Goal: Transaction & Acquisition: Register for event/course

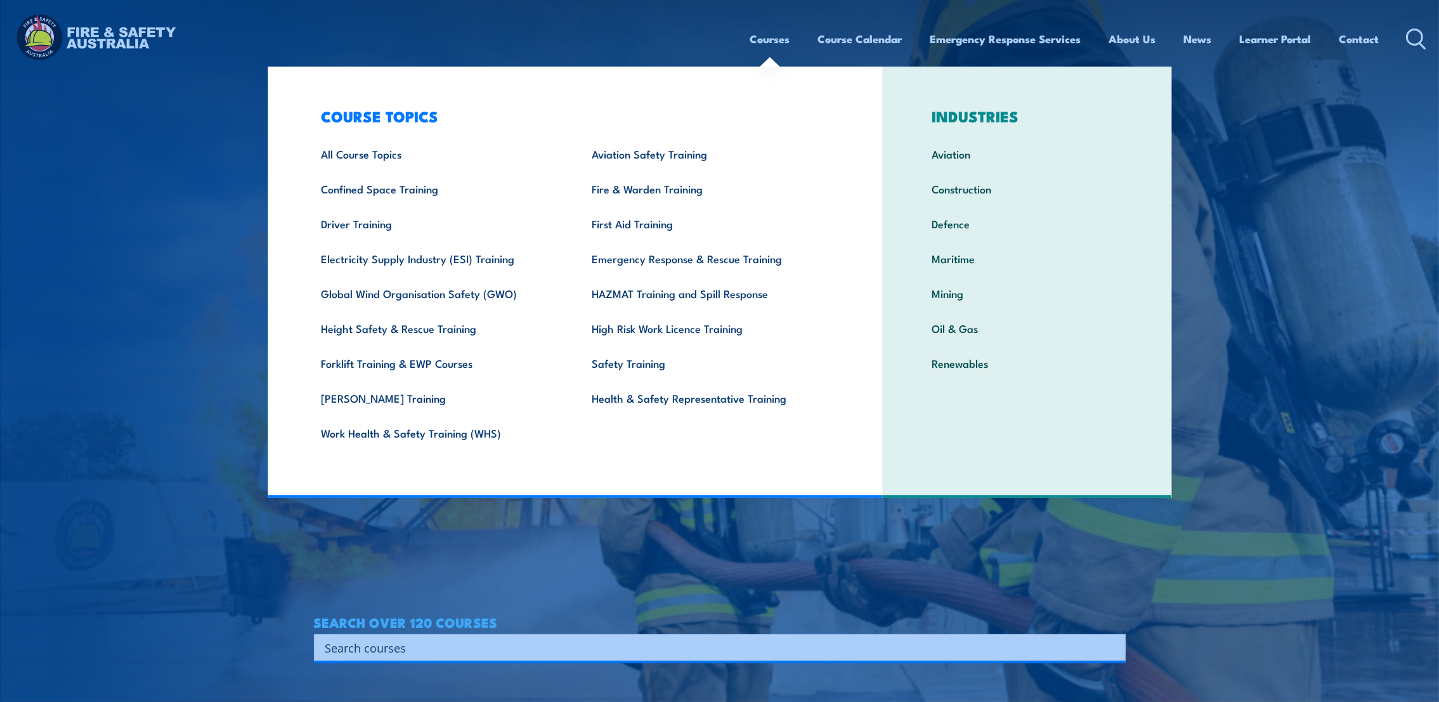
click at [759, 38] on link "Courses" at bounding box center [770, 39] width 40 height 34
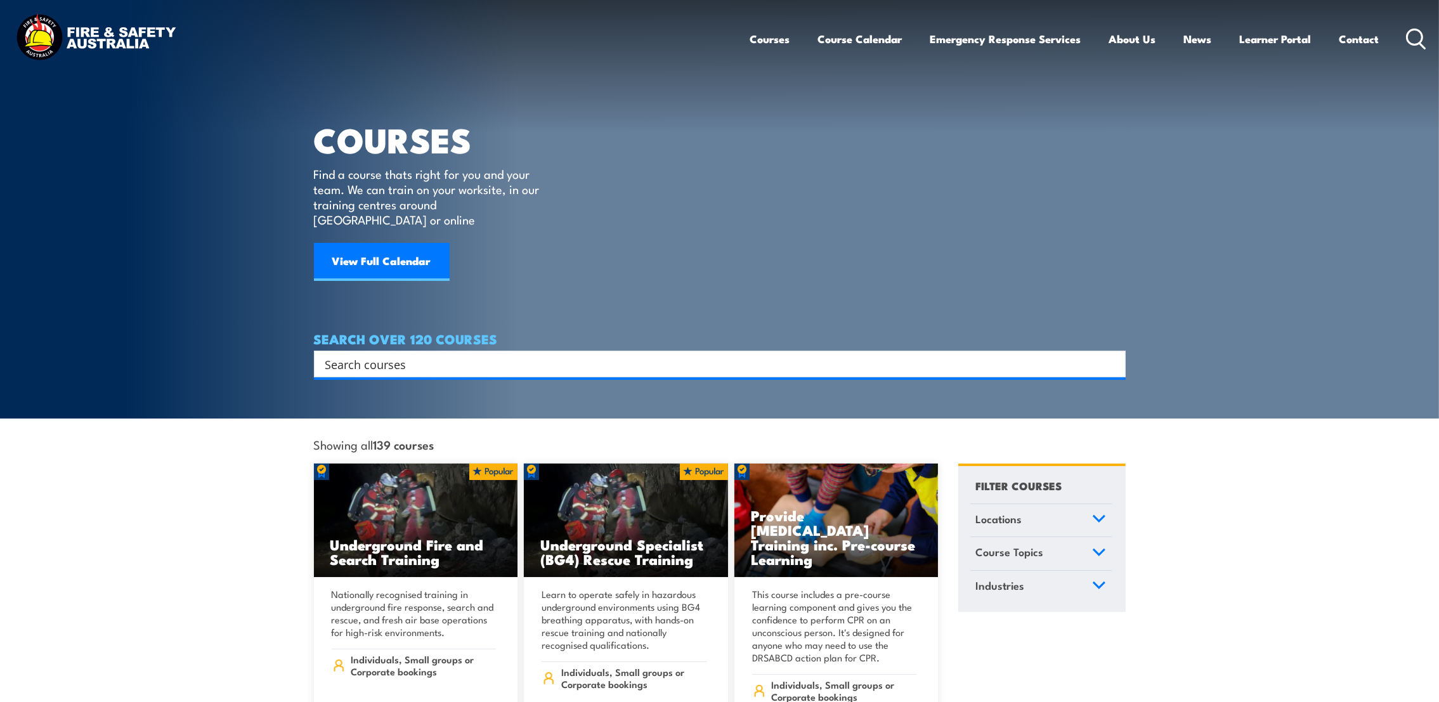
click at [407, 355] on input "Search input" at bounding box center [711, 364] width 773 height 19
type input "{"
type input "permit issuer"
click at [457, 355] on input "Search input" at bounding box center [711, 364] width 773 height 19
type input "issuing permits"
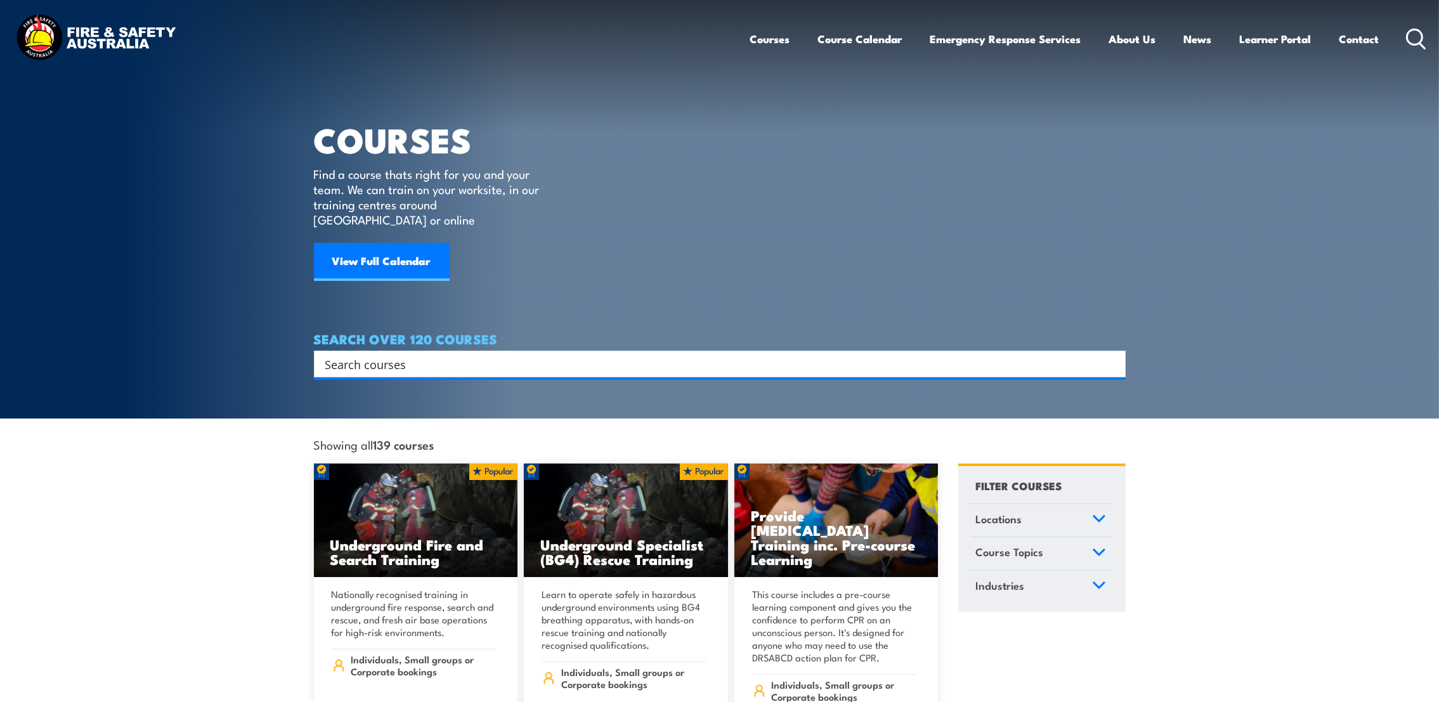
click at [443, 355] on input "Search input" at bounding box center [711, 364] width 773 height 19
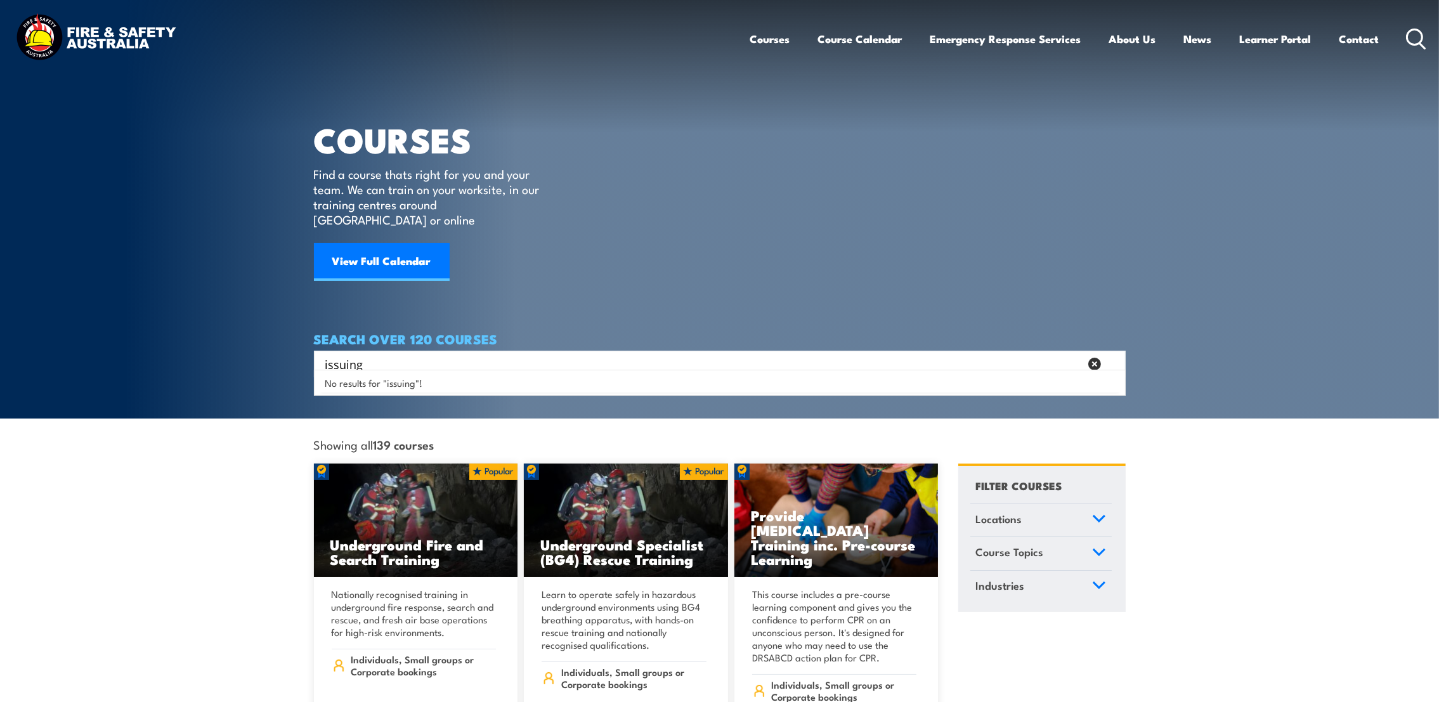
type input "issuing"
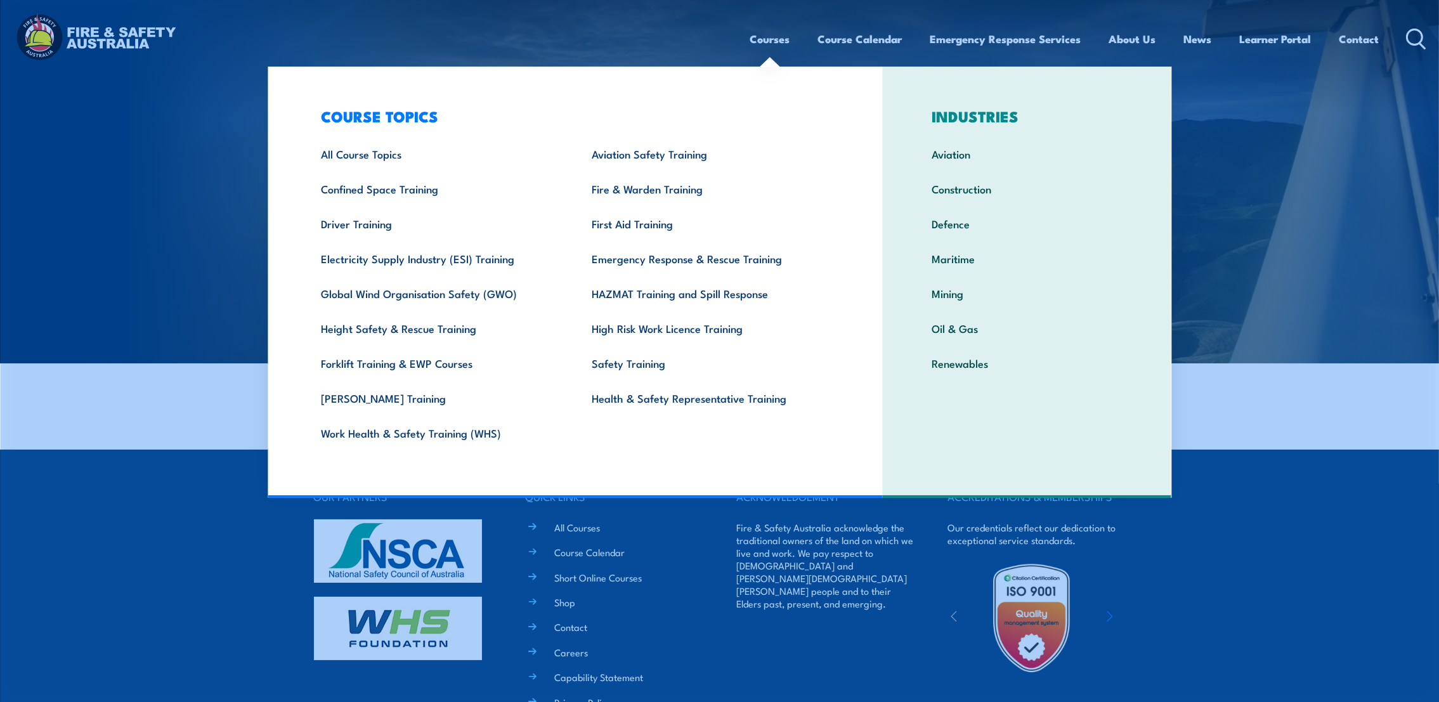
click at [764, 43] on link "Courses" at bounding box center [770, 39] width 40 height 34
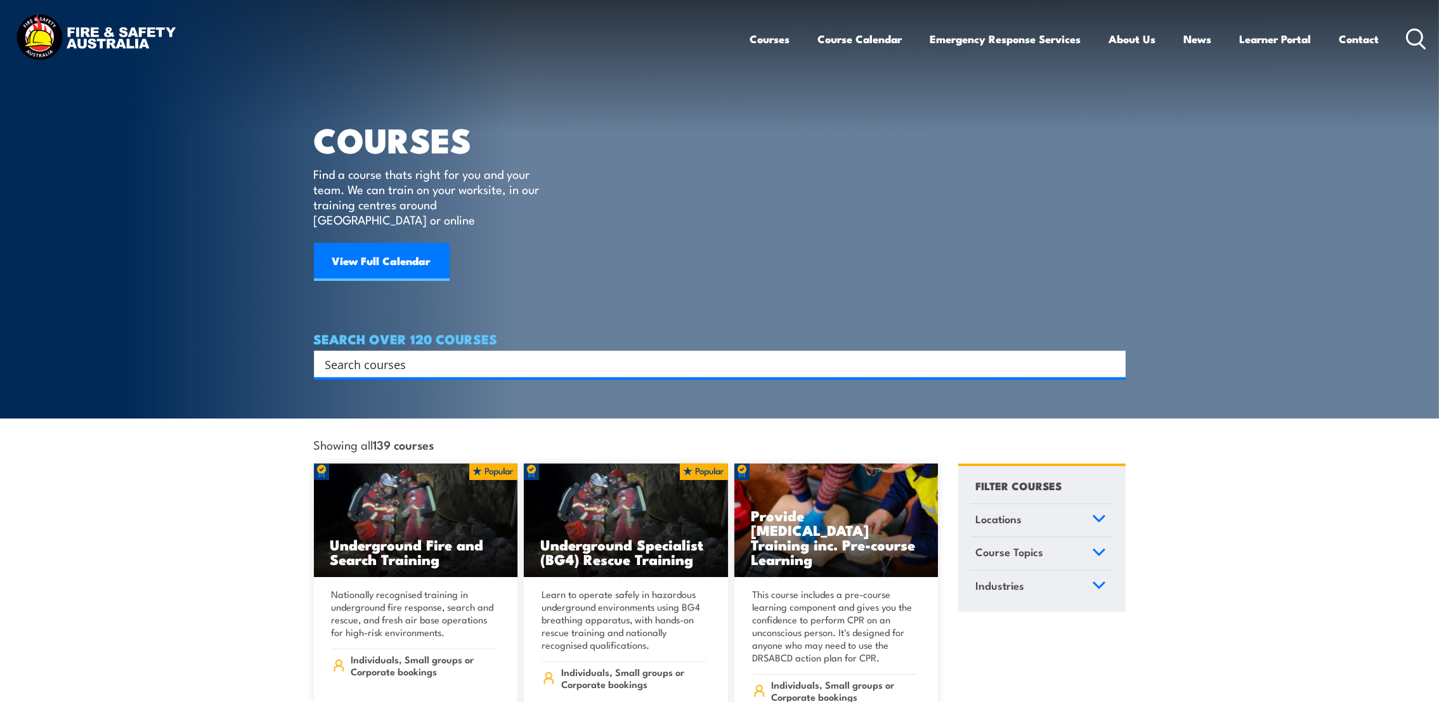
click at [473, 355] on input "Search input" at bounding box center [711, 364] width 773 height 19
type input "issuing"
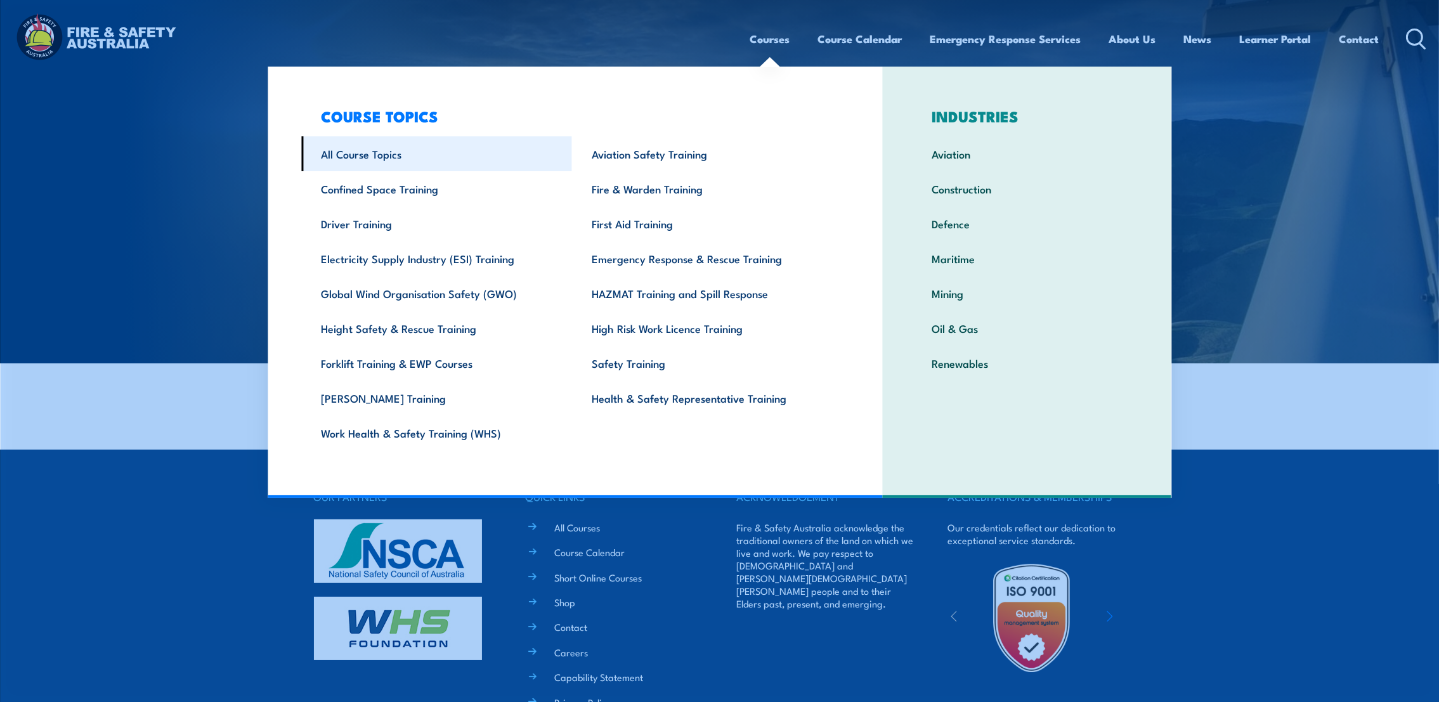
click at [370, 149] on link "All Course Topics" at bounding box center [436, 153] width 271 height 35
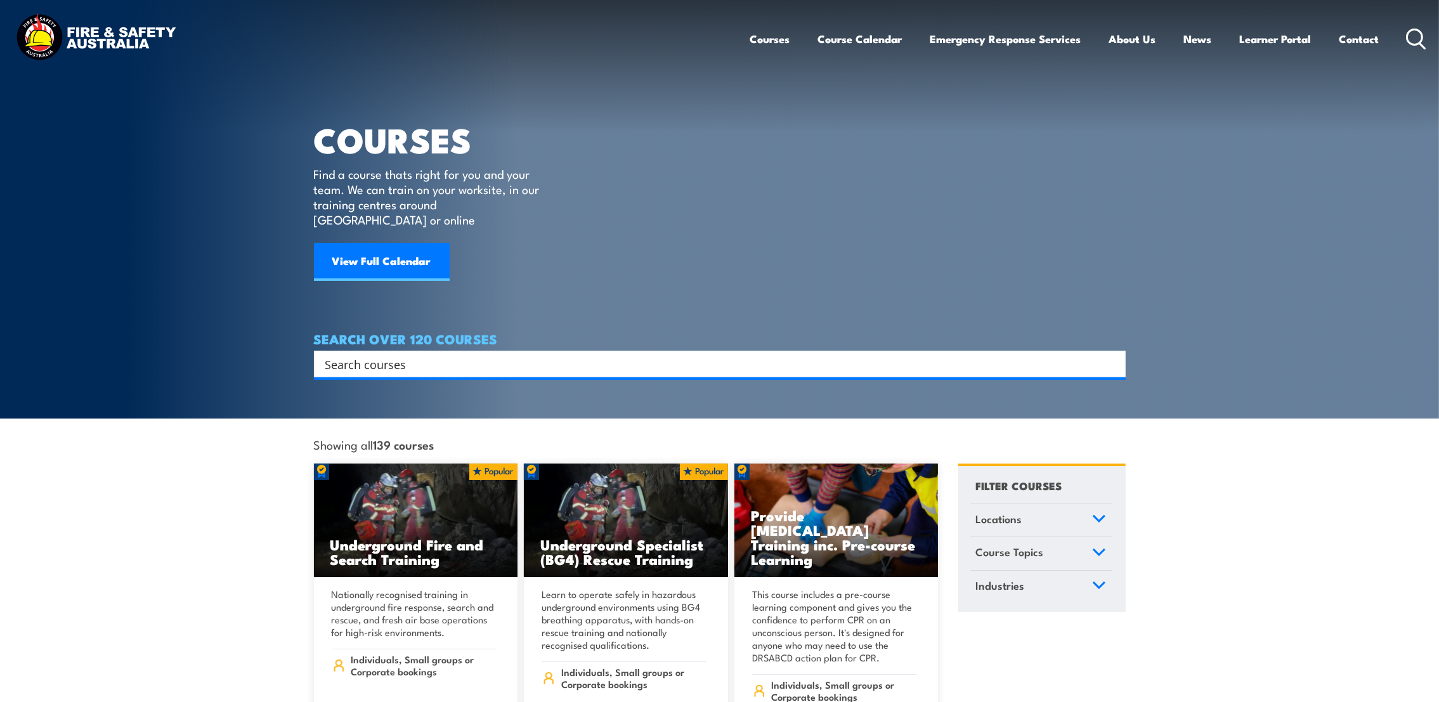
click at [366, 355] on input "Search input" at bounding box center [711, 364] width 773 height 19
type input "permit"
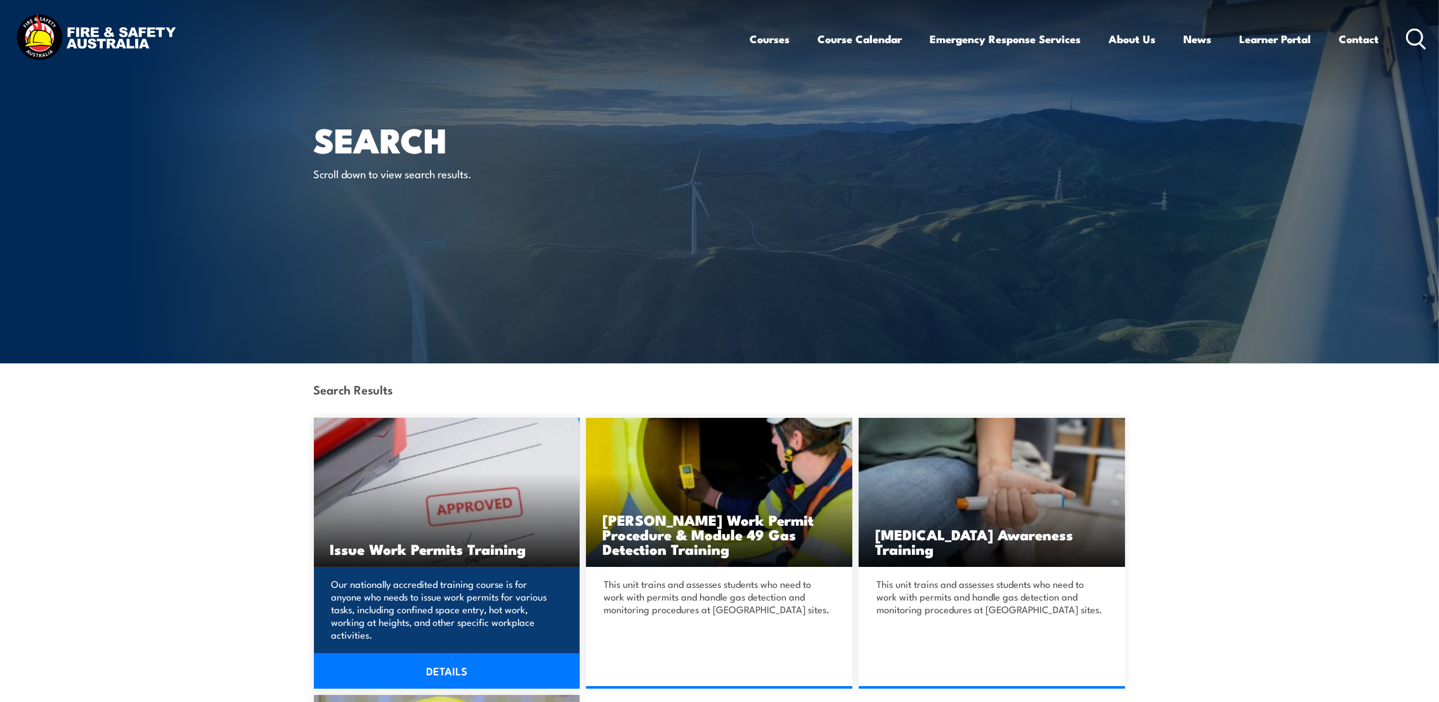
click at [454, 660] on link "DETAILS" at bounding box center [447, 671] width 266 height 36
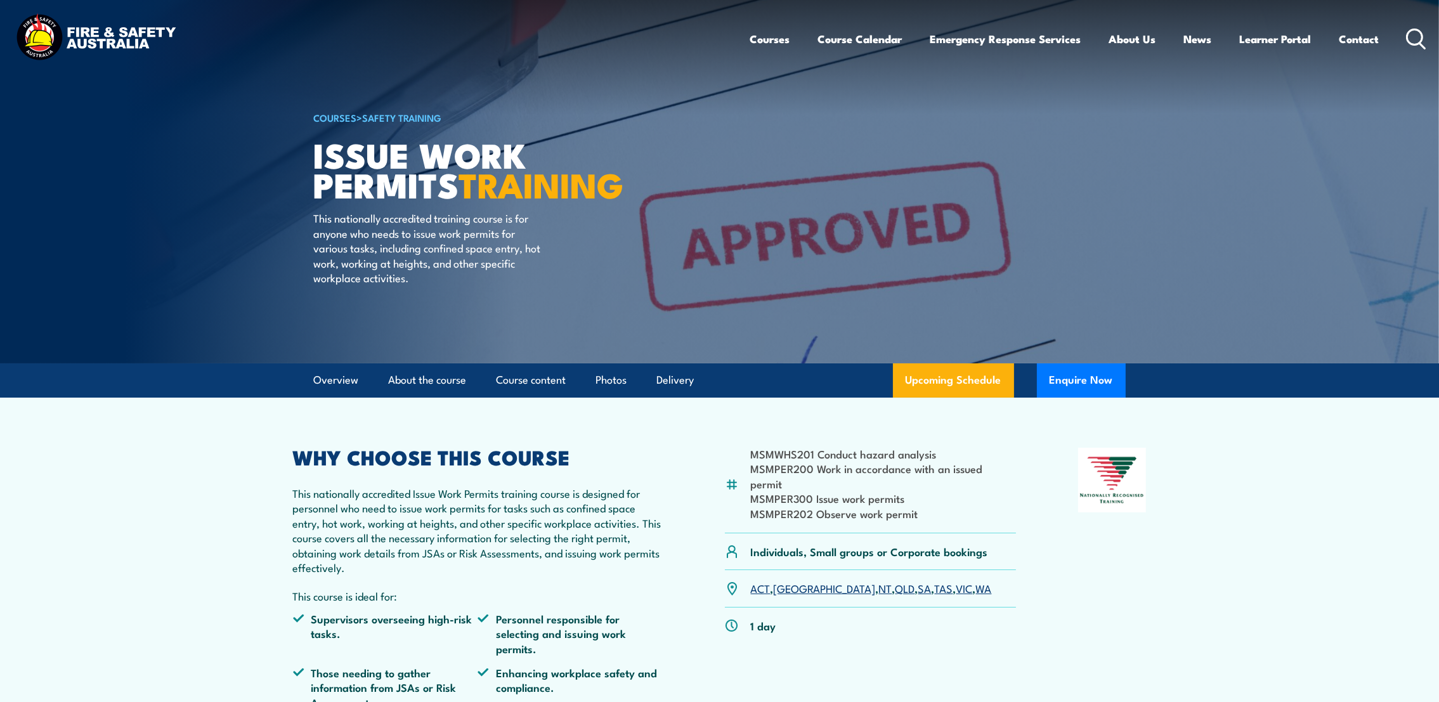
click at [957, 580] on link "VIC" at bounding box center [965, 587] width 16 height 15
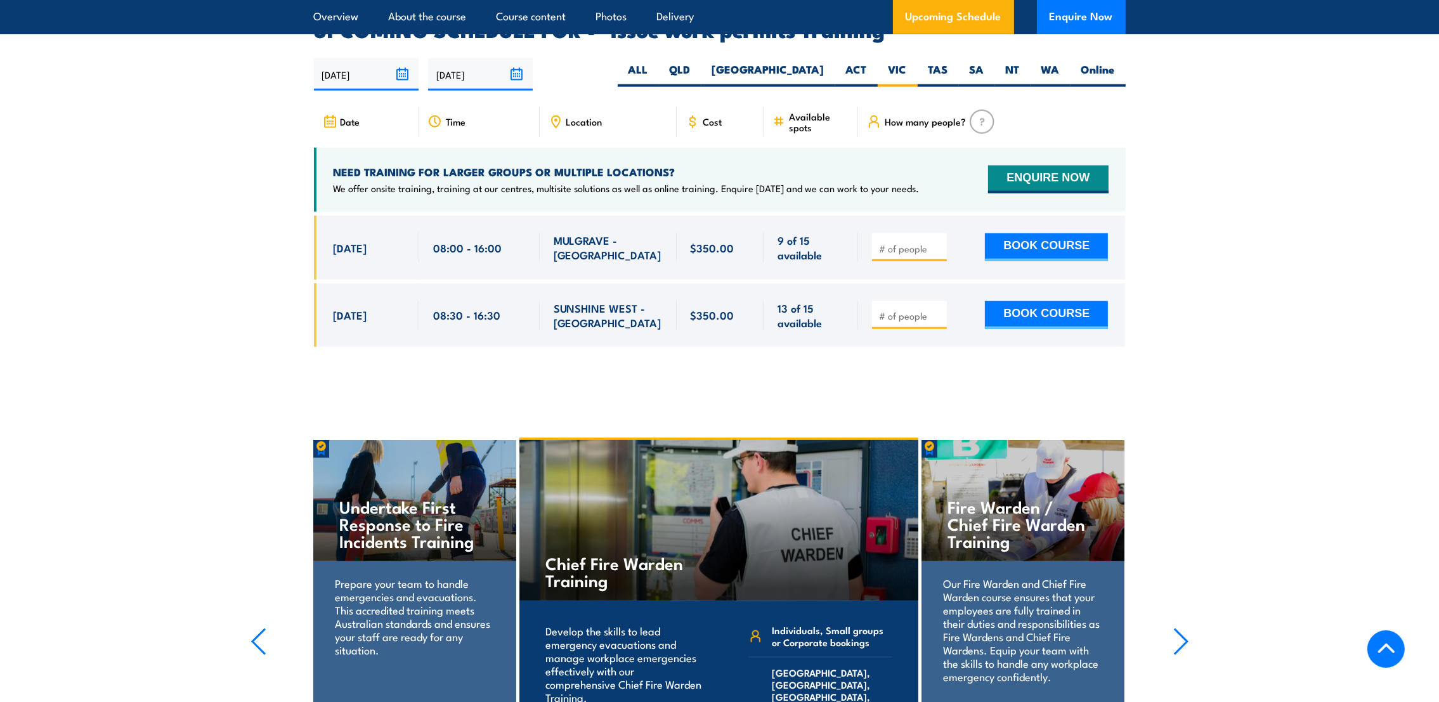
click at [901, 242] on input "number" at bounding box center [910, 248] width 63 height 13
type input "1"
drag, startPoint x: 1305, startPoint y: 317, endPoint x: 1276, endPoint y: 301, distance: 33.2
click at [1305, 318] on section "UPCOMING SCHEDULE FOR - "Issue work permits Training" 21/08/2025 17/02/2026 1" at bounding box center [719, 193] width 1439 height 346
click at [1078, 233] on button "BOOK COURSE" at bounding box center [1046, 247] width 123 height 28
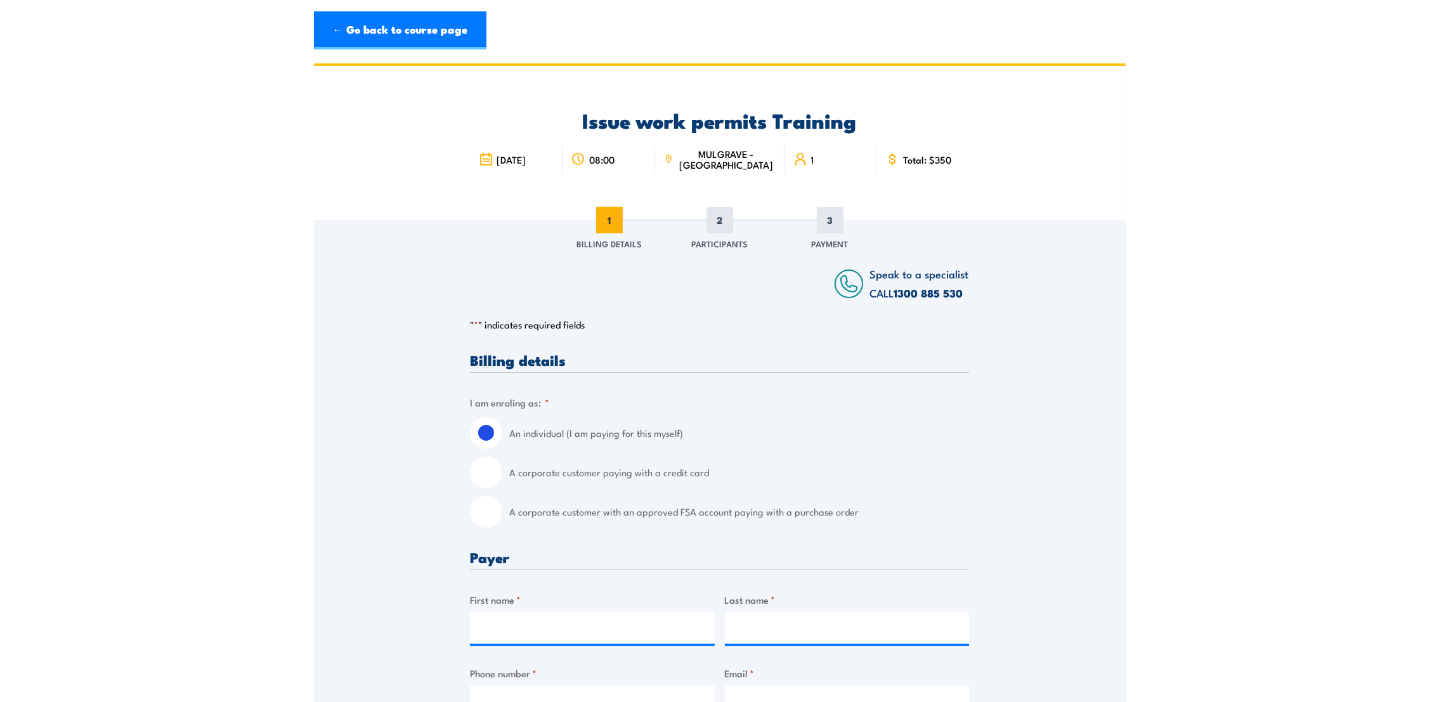
click at [490, 507] on input "A corporate customer with an approved FSA account paying with a purchase order" at bounding box center [486, 512] width 32 height 32
radio input "true"
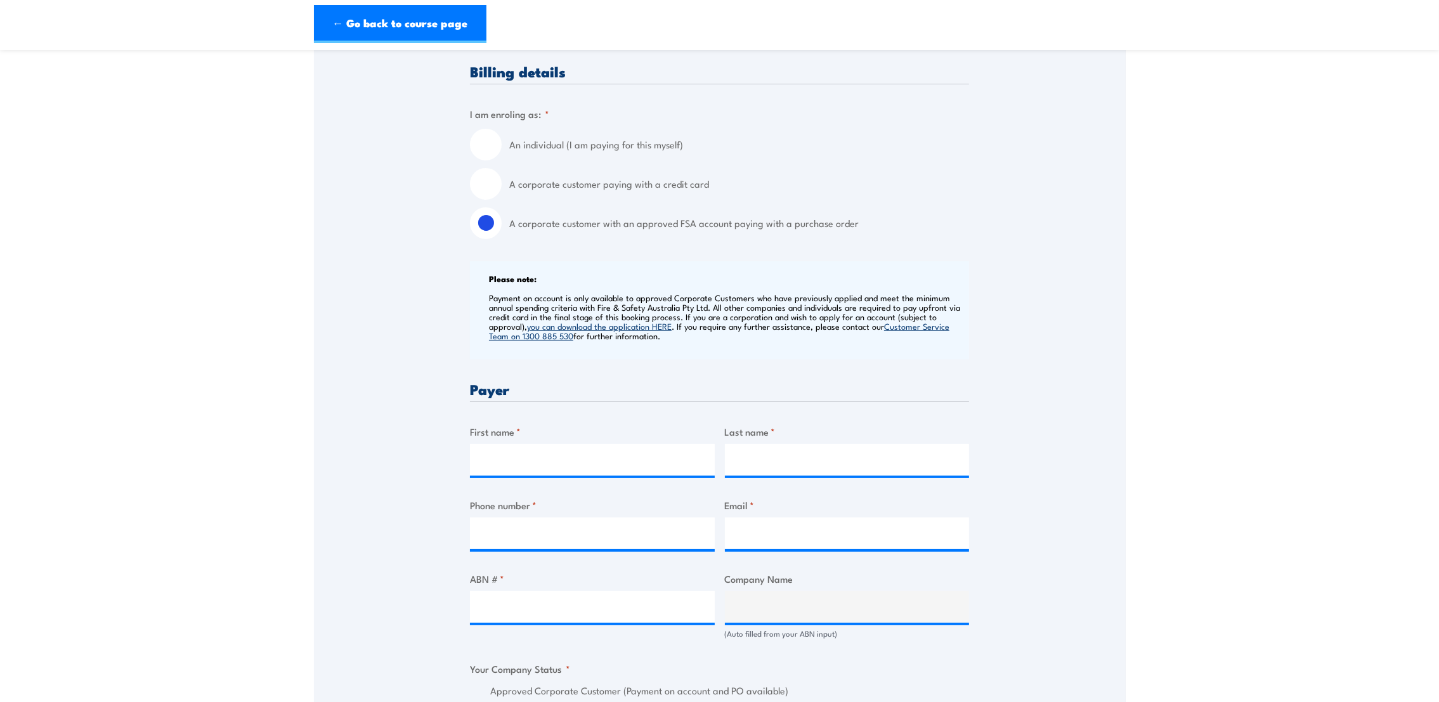
scroll to position [381, 0]
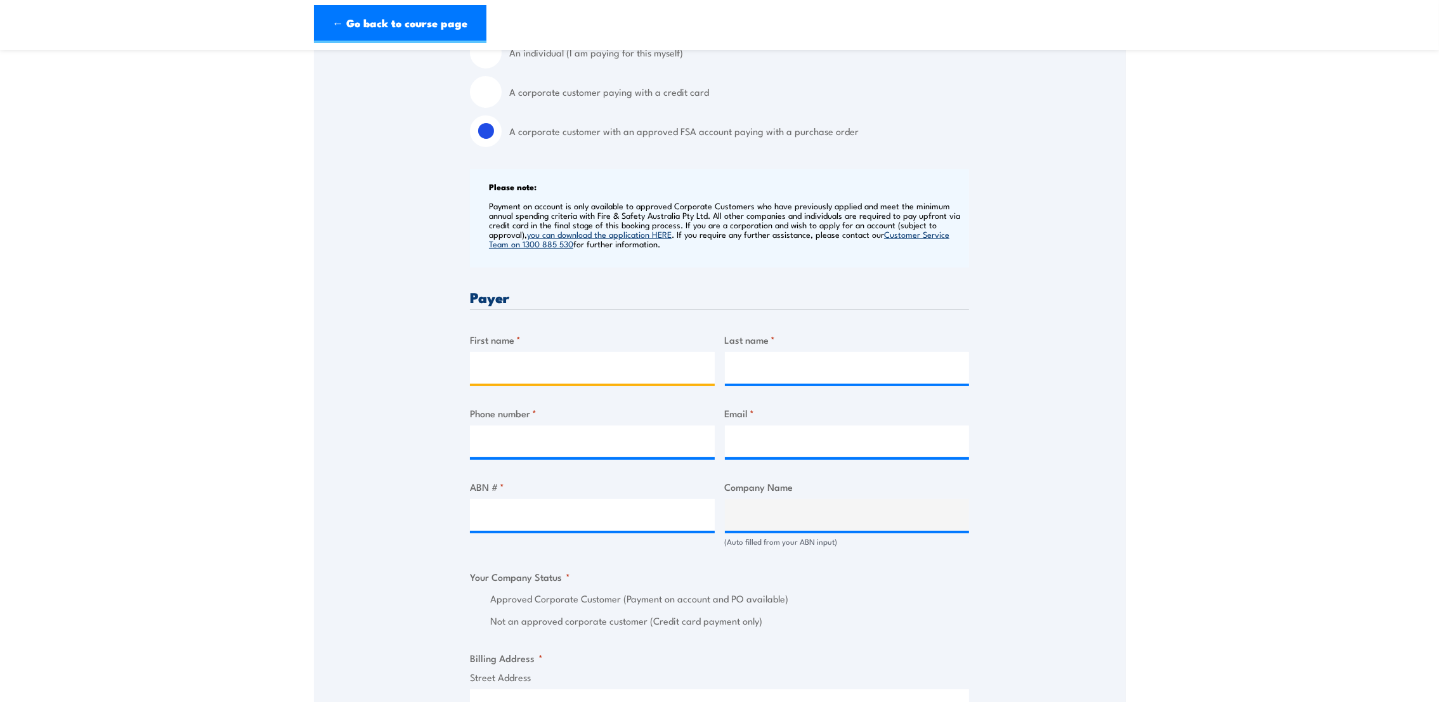
click at [507, 369] on input "First name *" at bounding box center [592, 368] width 245 height 32
type input "[PERSON_NAME]"
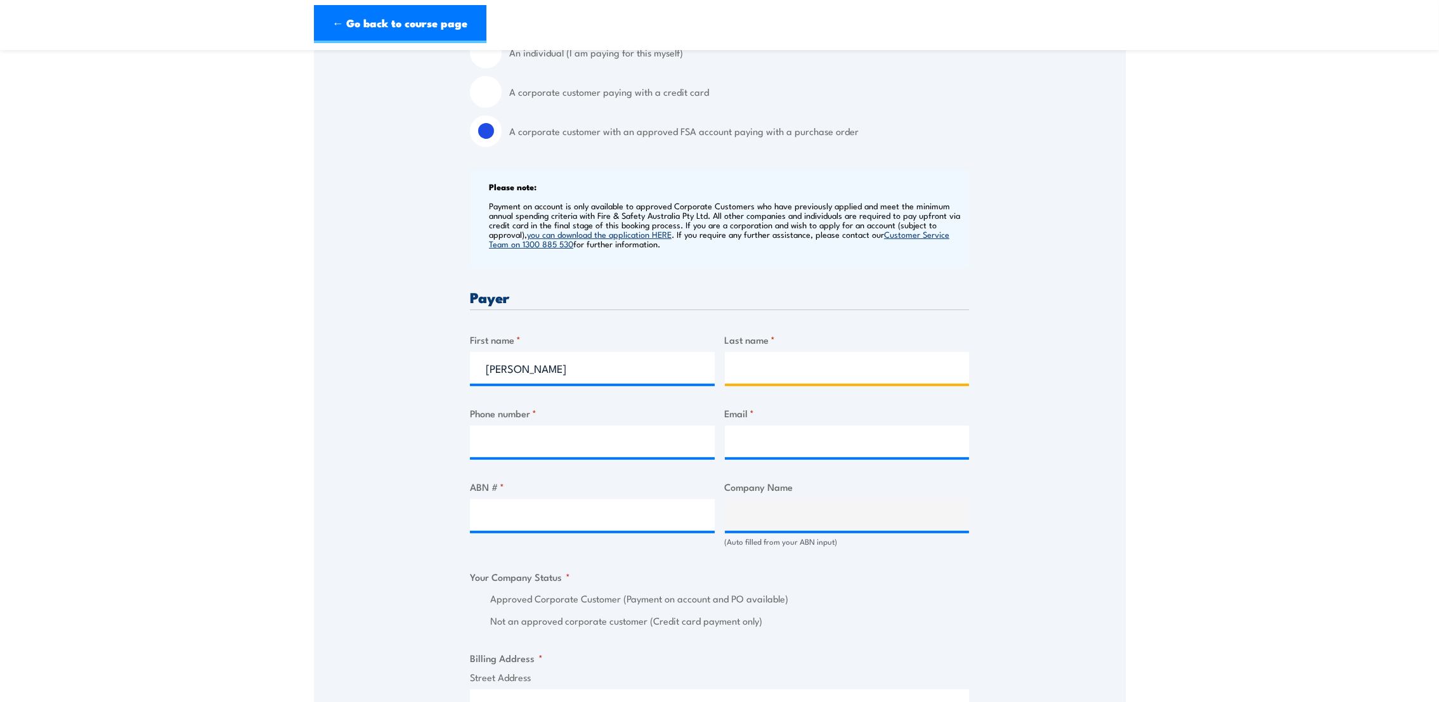
type input "Valenciano"
type input "0416506309"
type input "[EMAIL_ADDRESS][DOMAIN_NAME]"
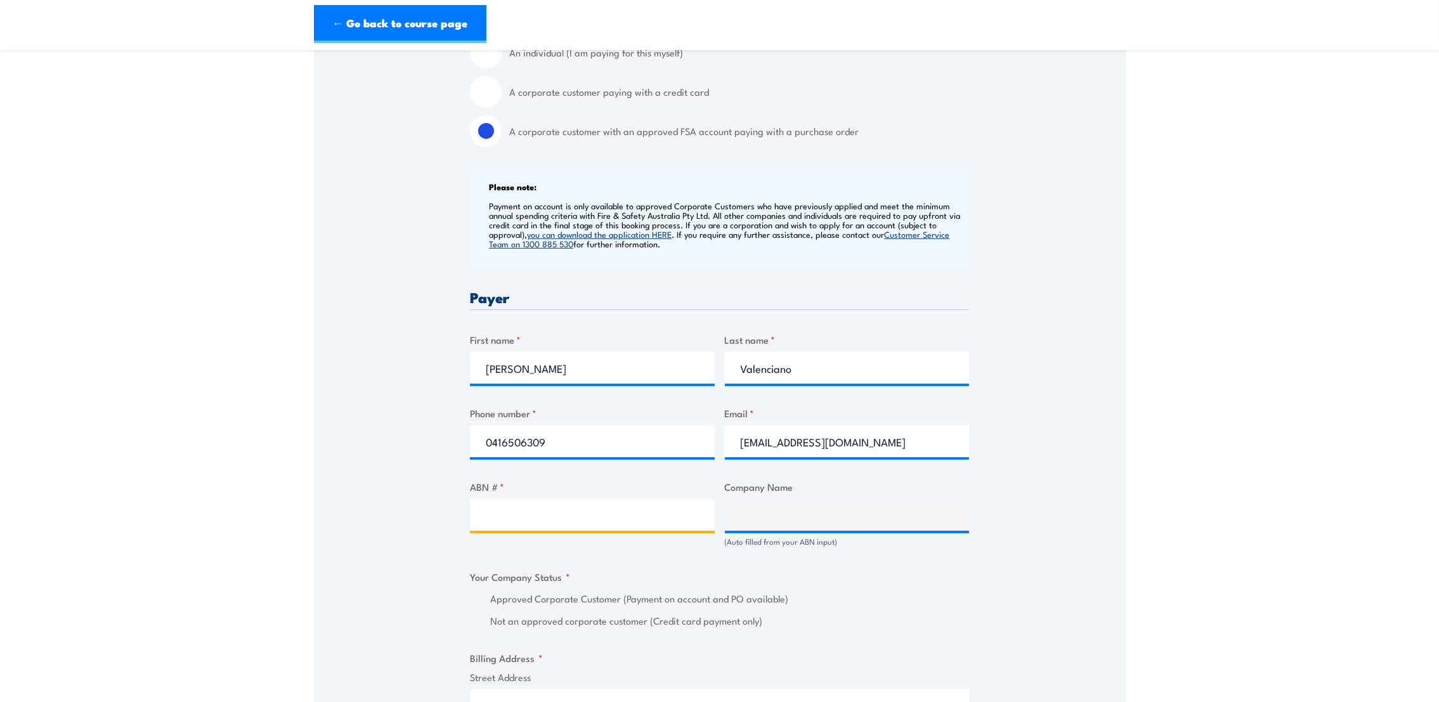
click at [514, 509] on input "ABN # *" at bounding box center [592, 515] width 245 height 32
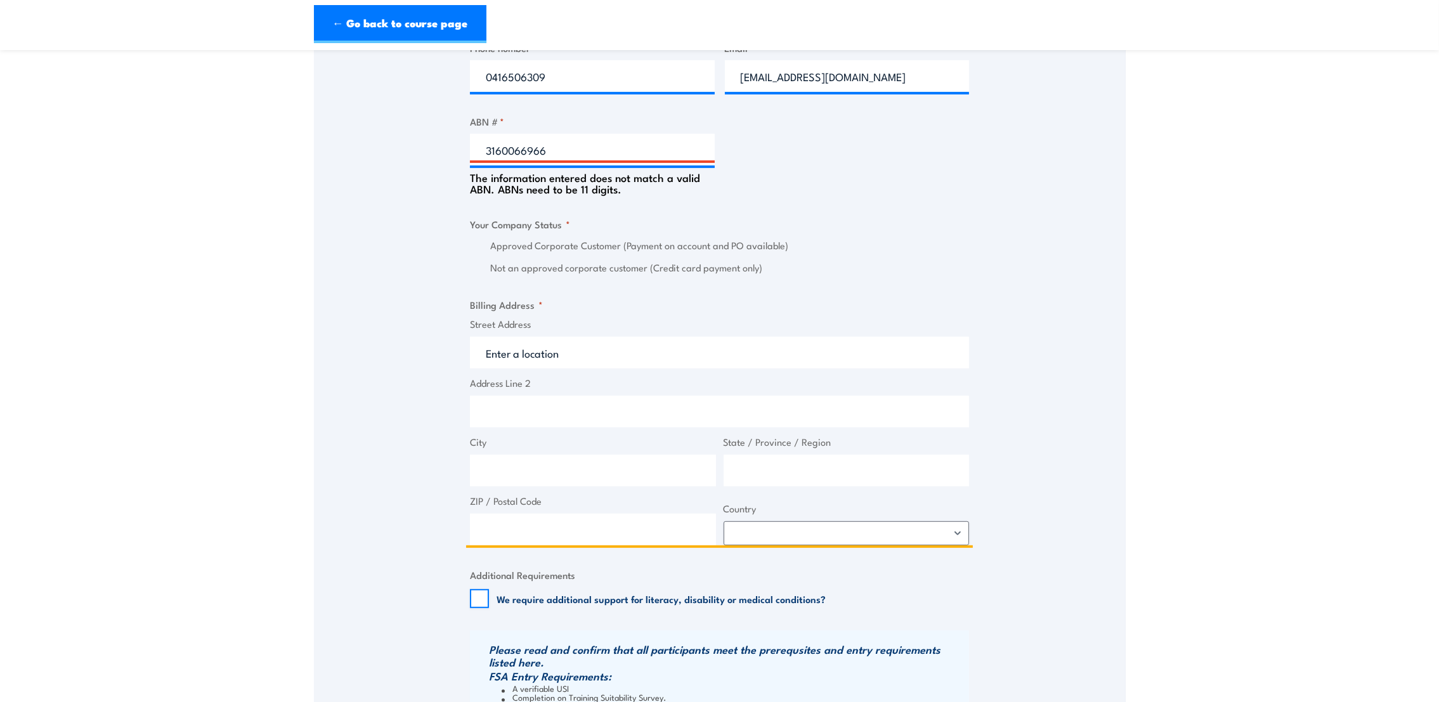
scroll to position [747, 0]
click at [994, 216] on div "Speak to a specialist CALL 1300 885 530 CALL 1300 885 530 " * " indicates requi…" at bounding box center [720, 179] width 812 height 1412
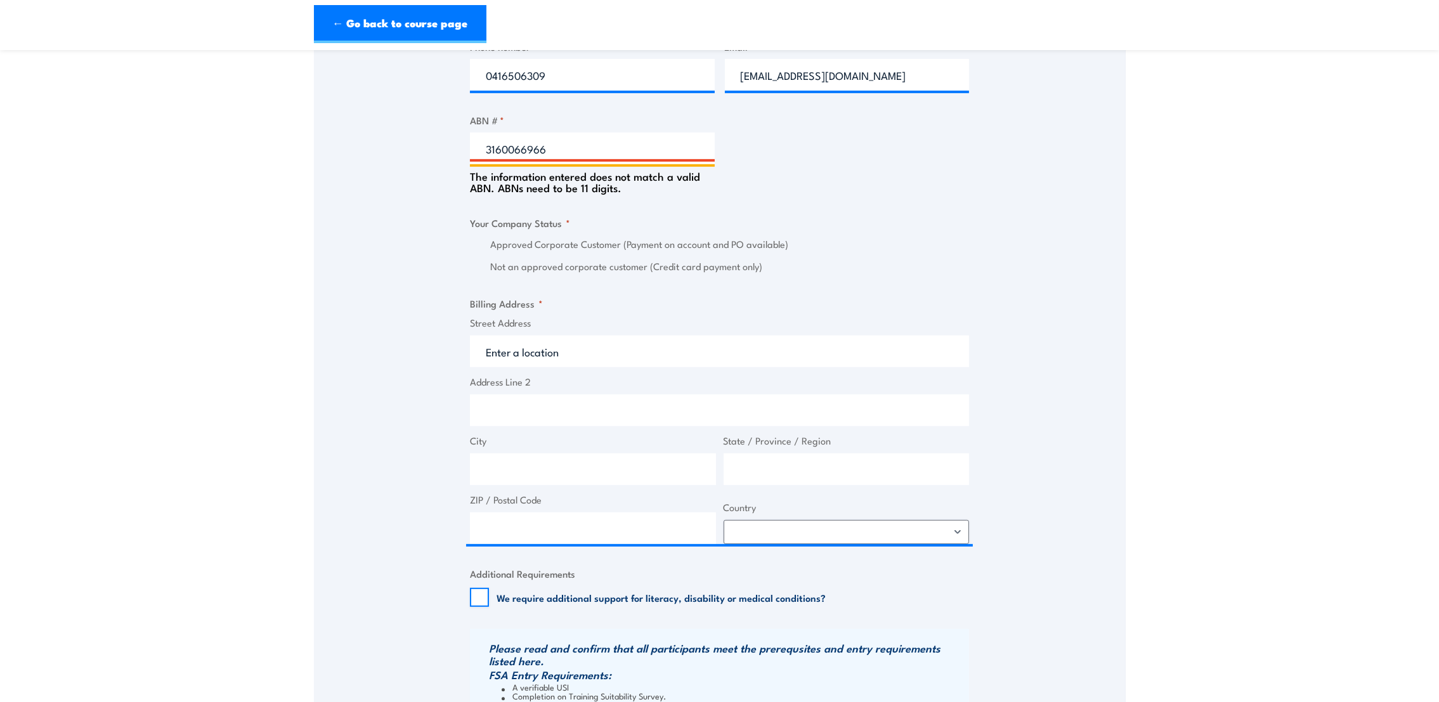
click at [573, 140] on input "3160066966" at bounding box center [592, 149] width 245 height 32
click at [512, 151] on input "3160066966" at bounding box center [592, 149] width 245 height 32
type input "31600066966"
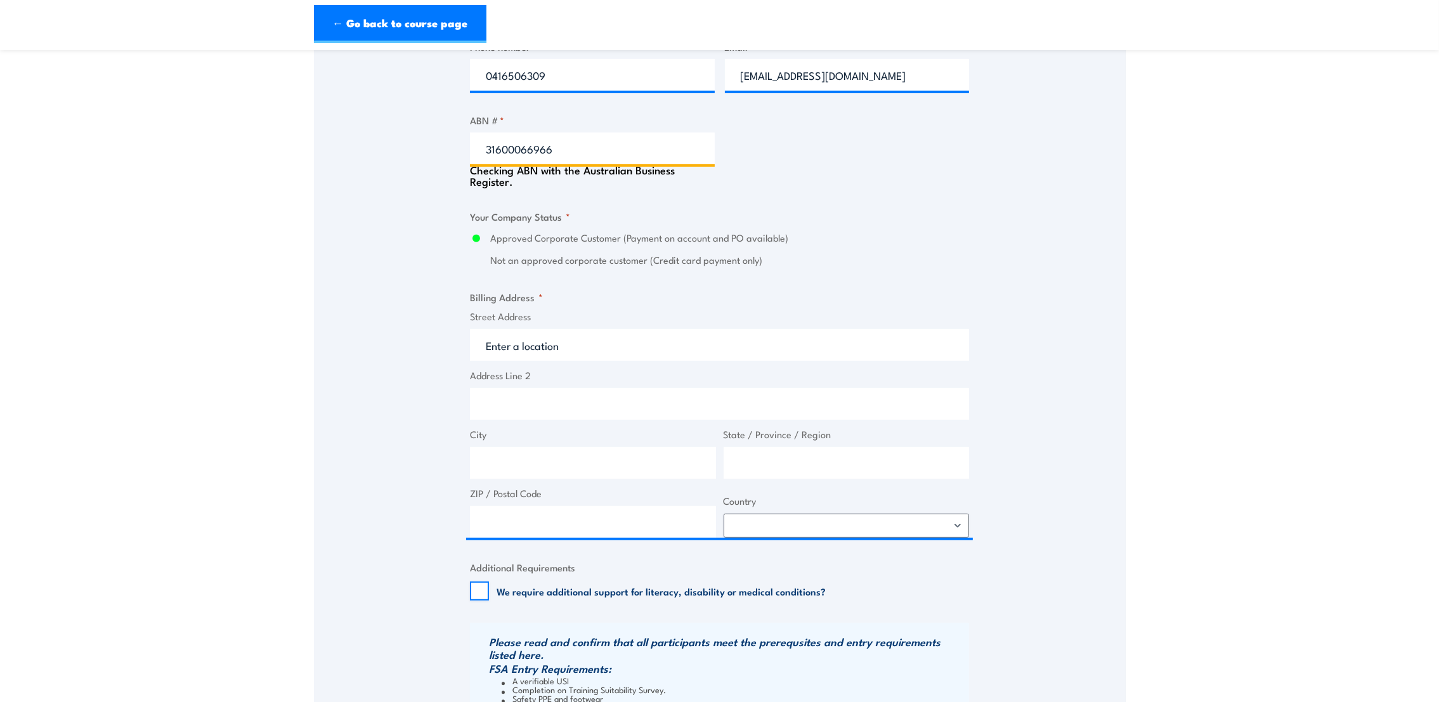
type input "TRICAL AUSTRALIA PTY LTD"
radio input "true"
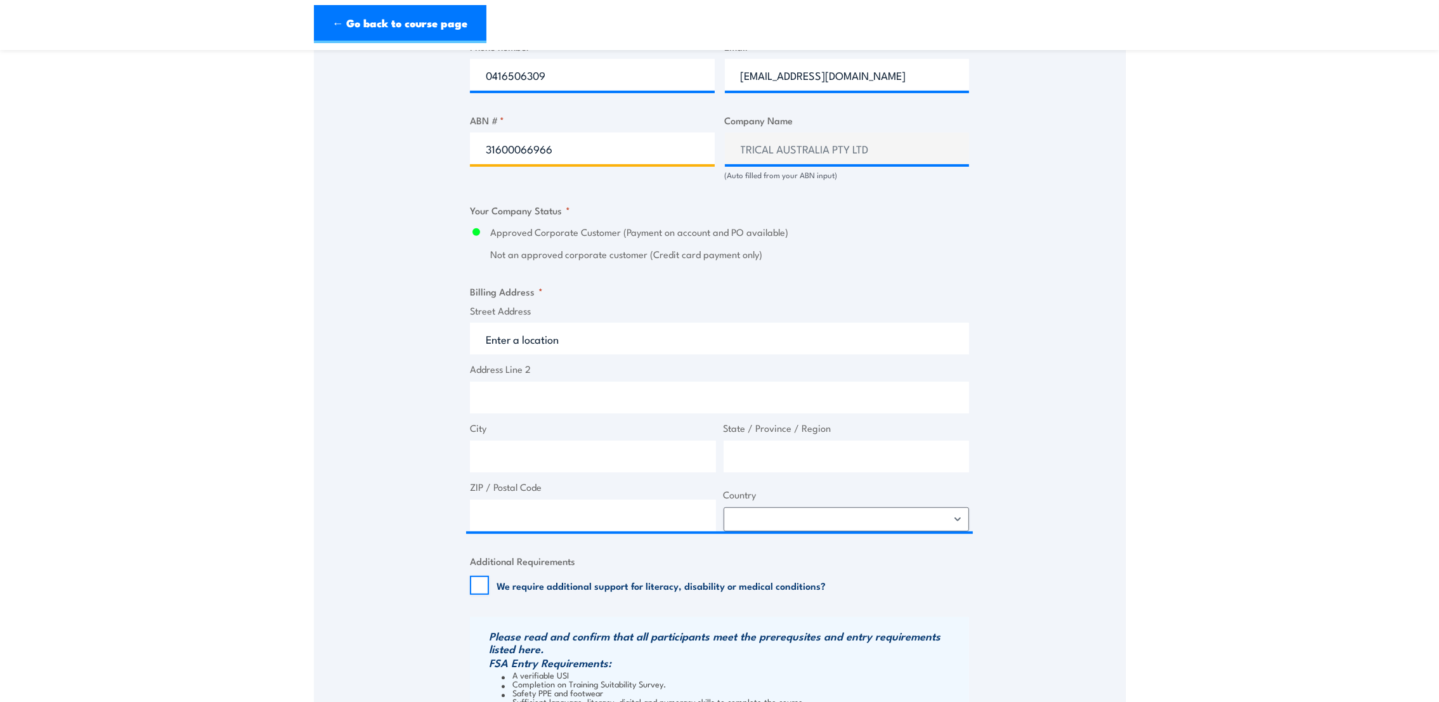
type input "31600066966"
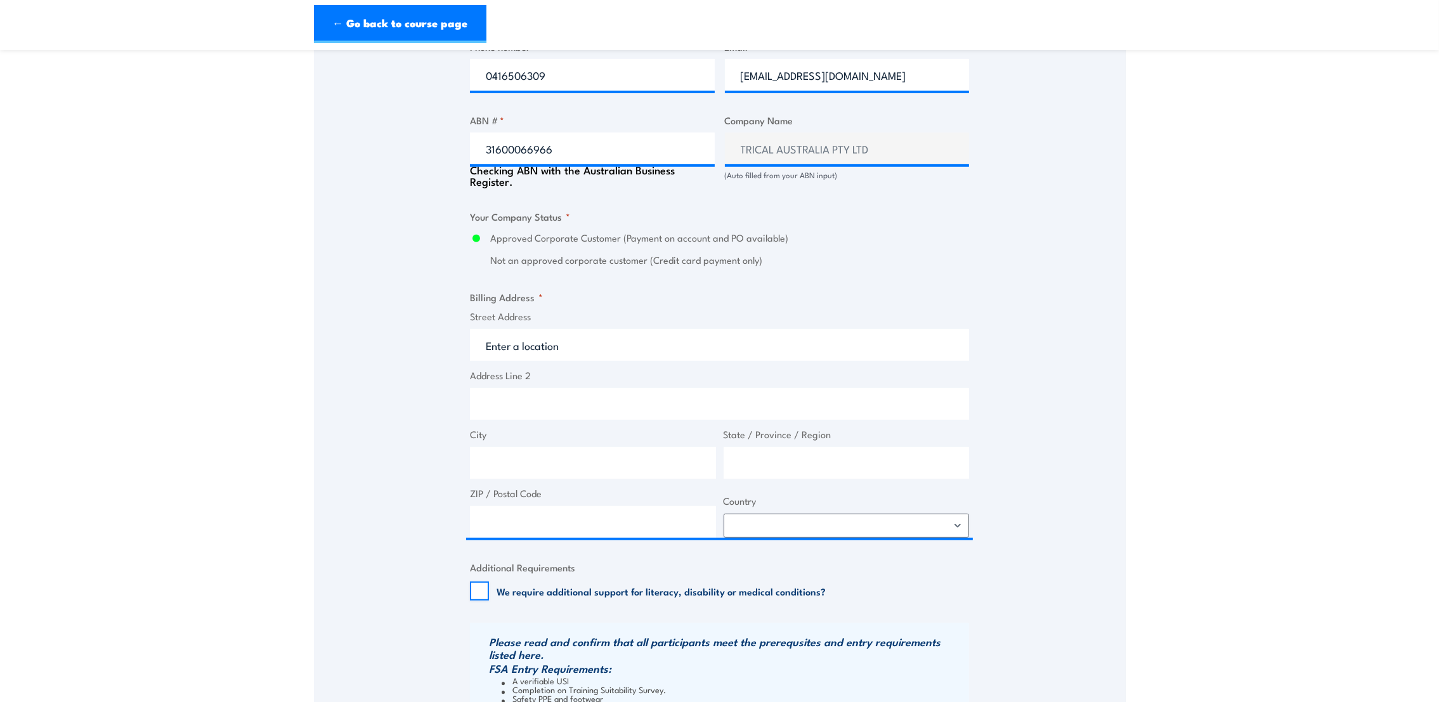
click at [1052, 235] on div "Speak to a specialist CALL 1300 885 530 CALL 1300 885 530 " * " indicates requi…" at bounding box center [720, 176] width 812 height 1406
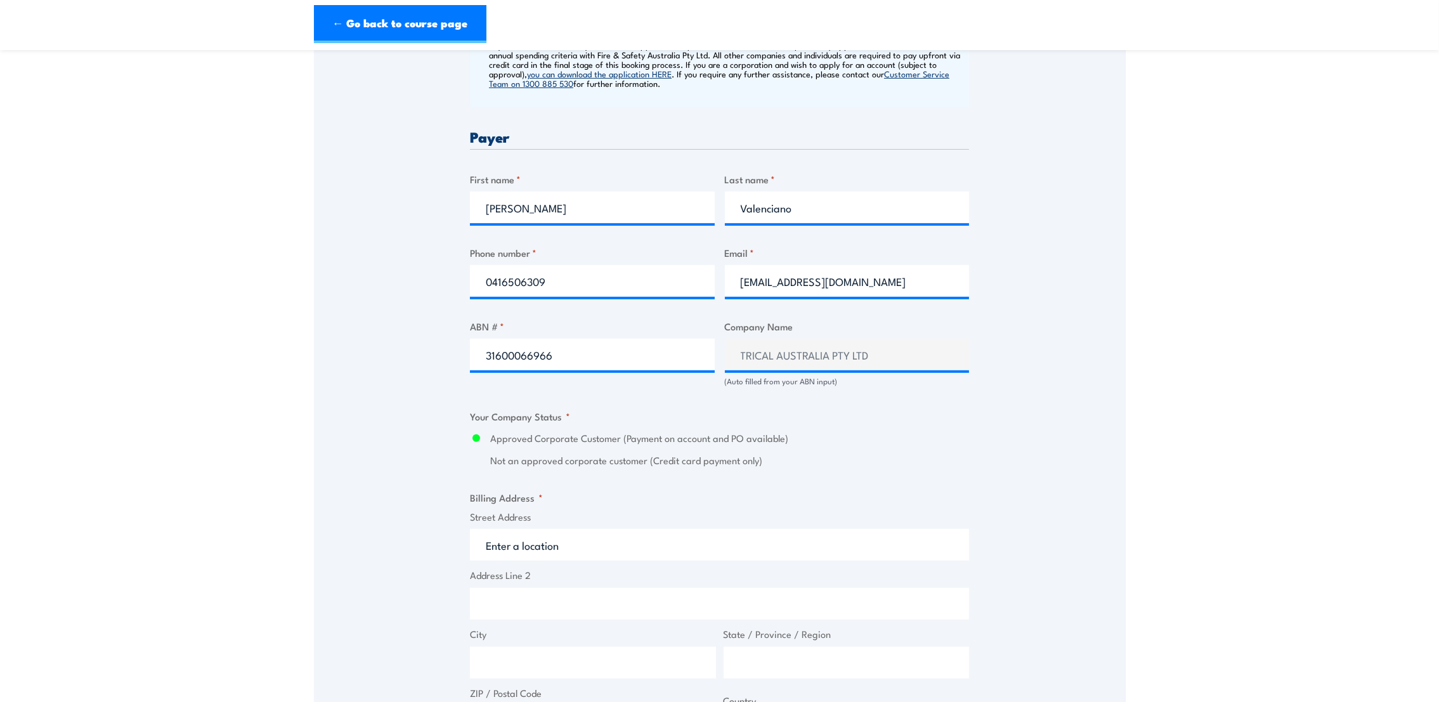
scroll to position [652, 0]
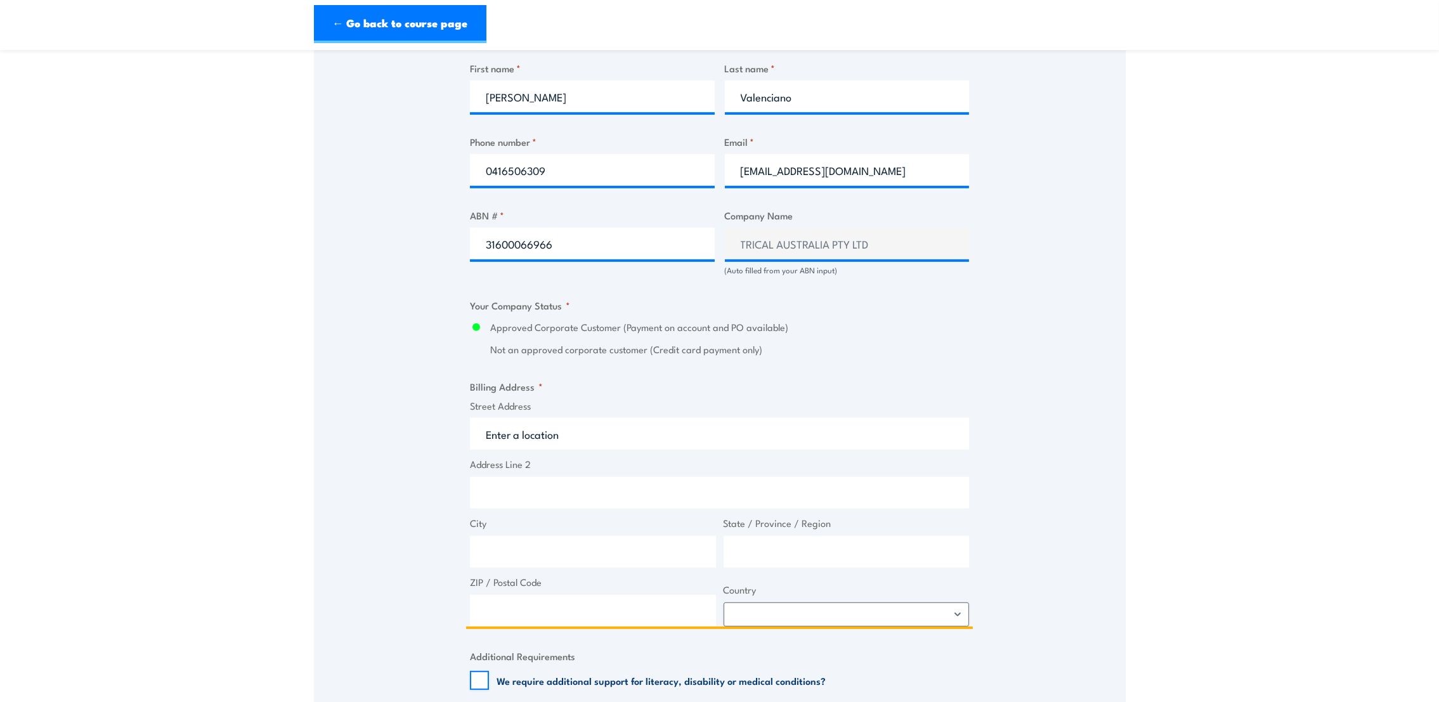
click at [554, 423] on input "Street Address" at bounding box center [719, 434] width 499 height 32
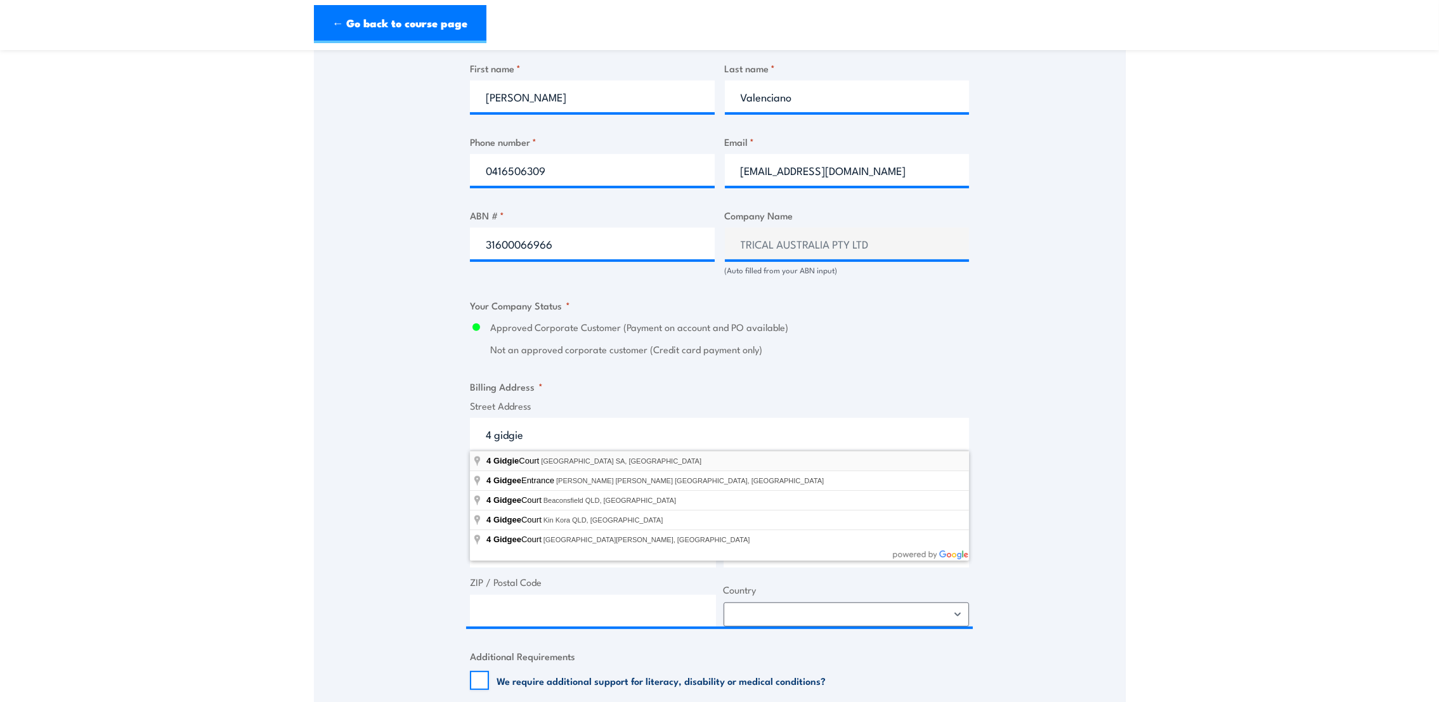
type input "4 Gidgie Court, Edinburgh SA, Australia"
type input "4 Gidgie Ct"
type input "Edinburgh"
type input "South Australia"
type input "5111"
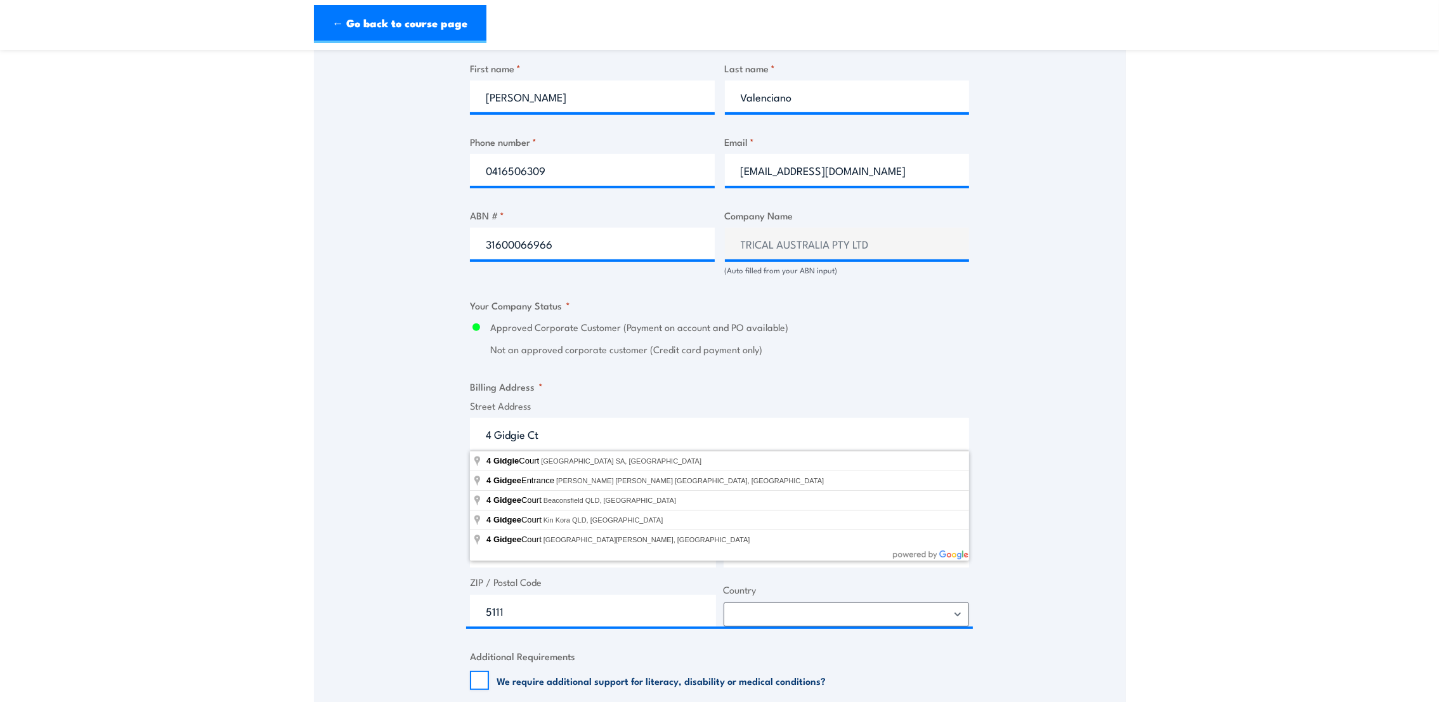
select select "Australia"
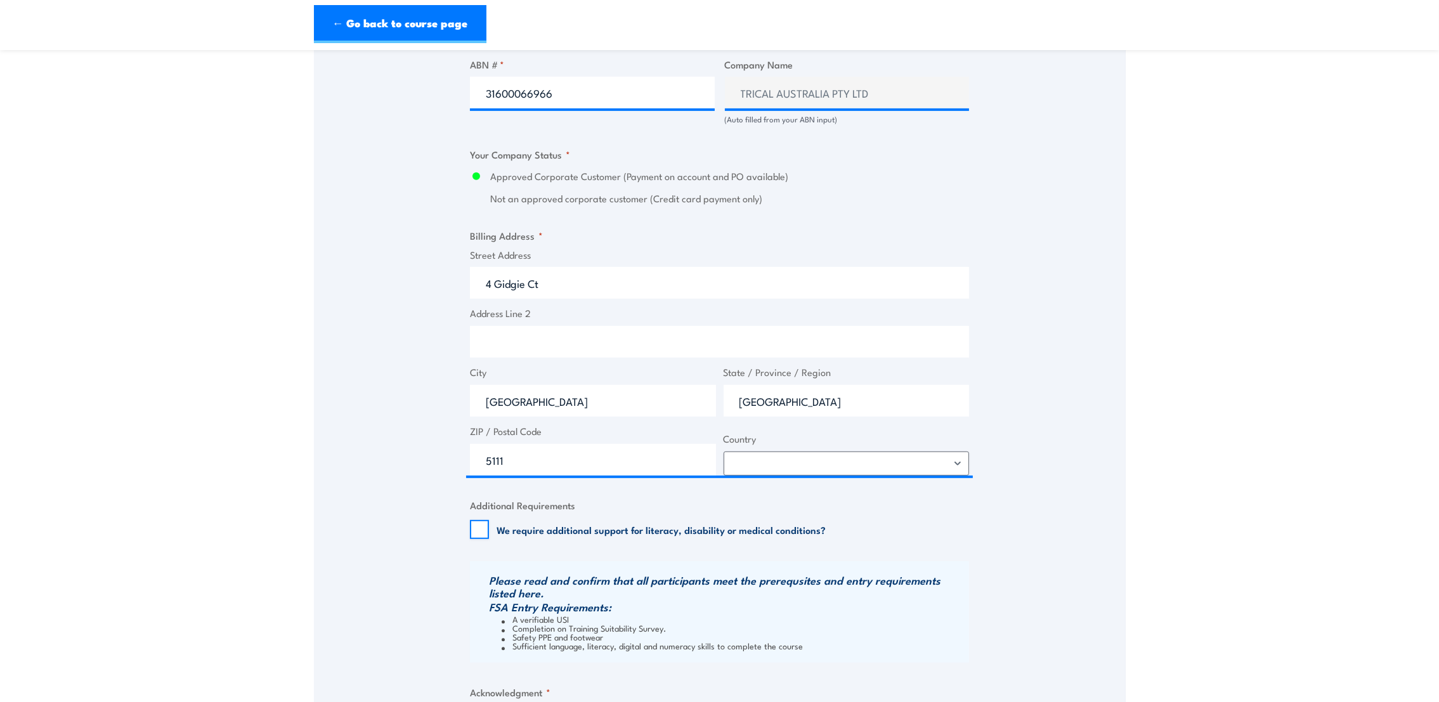
scroll to position [937, 0]
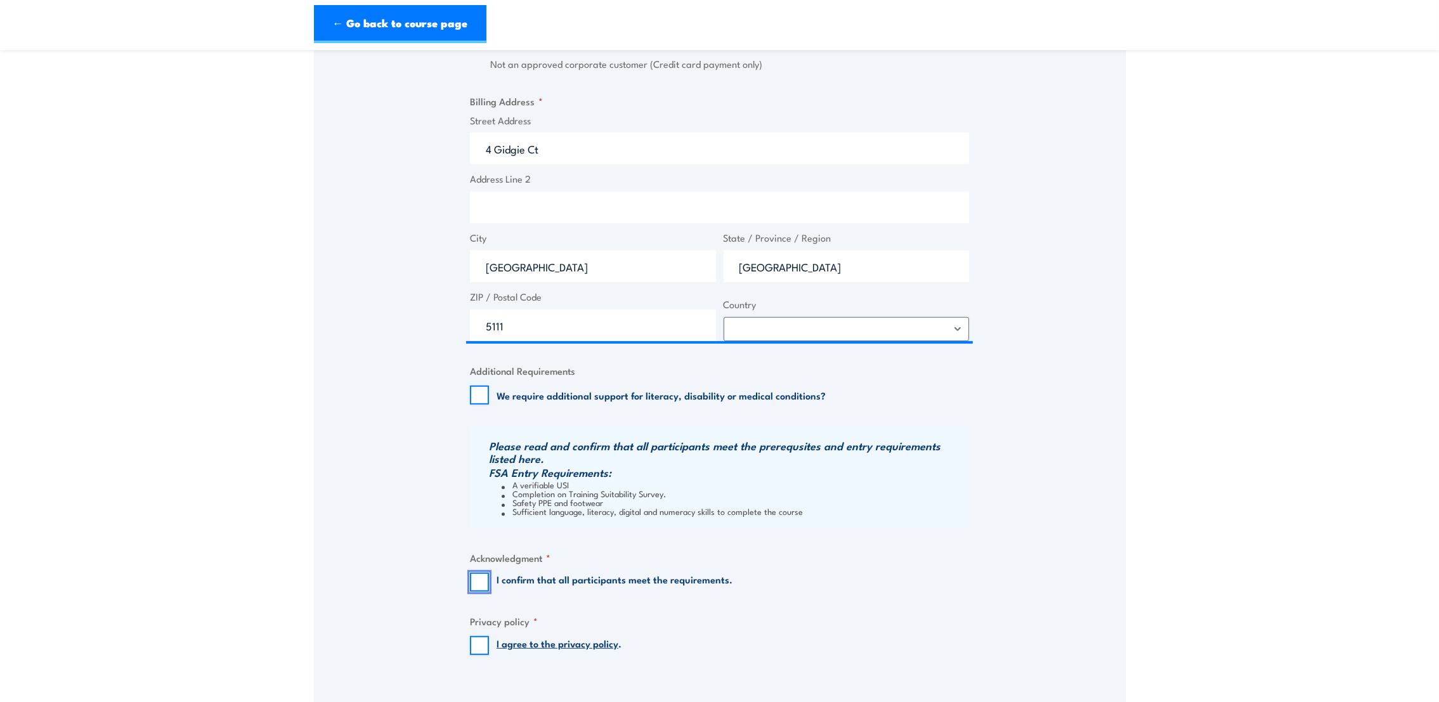
click at [485, 581] on input "I confirm that all participants meet the requirements." at bounding box center [479, 582] width 19 height 19
checkbox input "true"
click at [477, 651] on input "I agree to the privacy policy ." at bounding box center [479, 645] width 19 height 19
checkbox input "true"
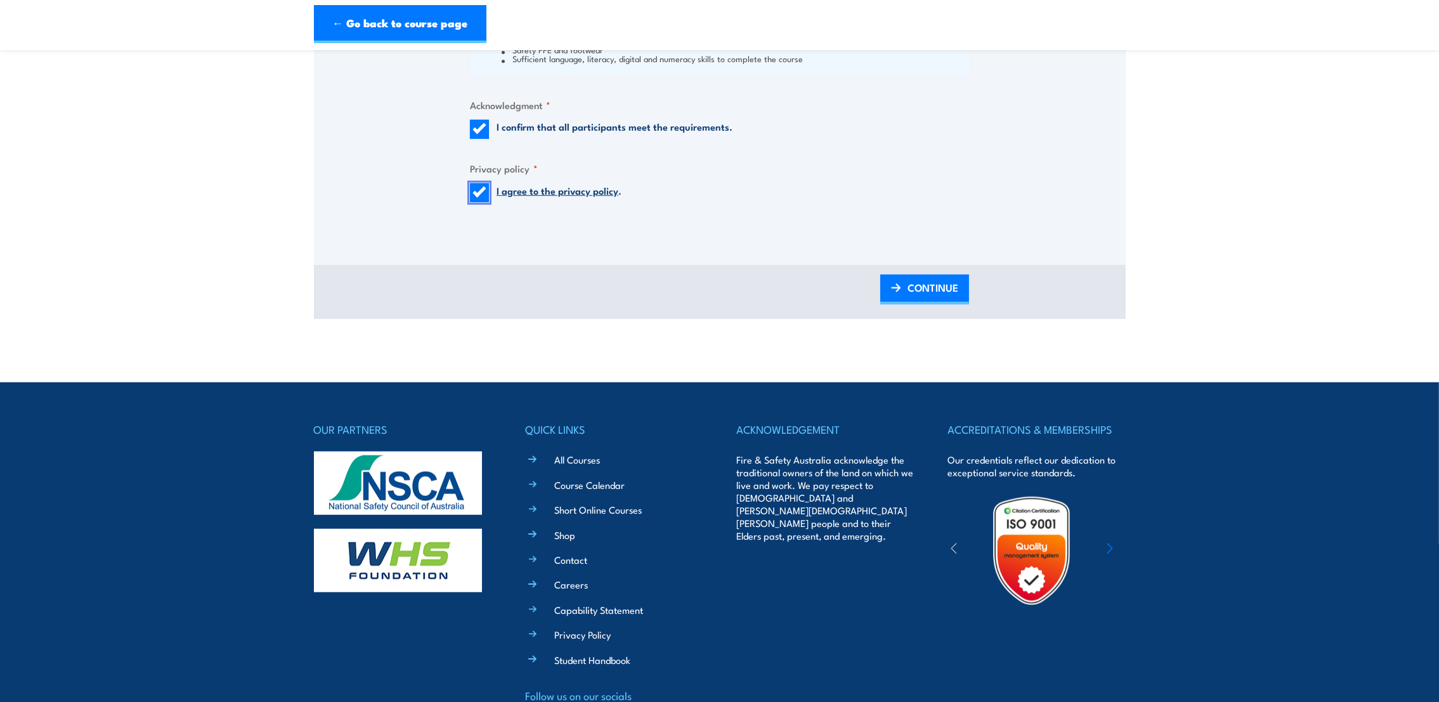
scroll to position [1284, 0]
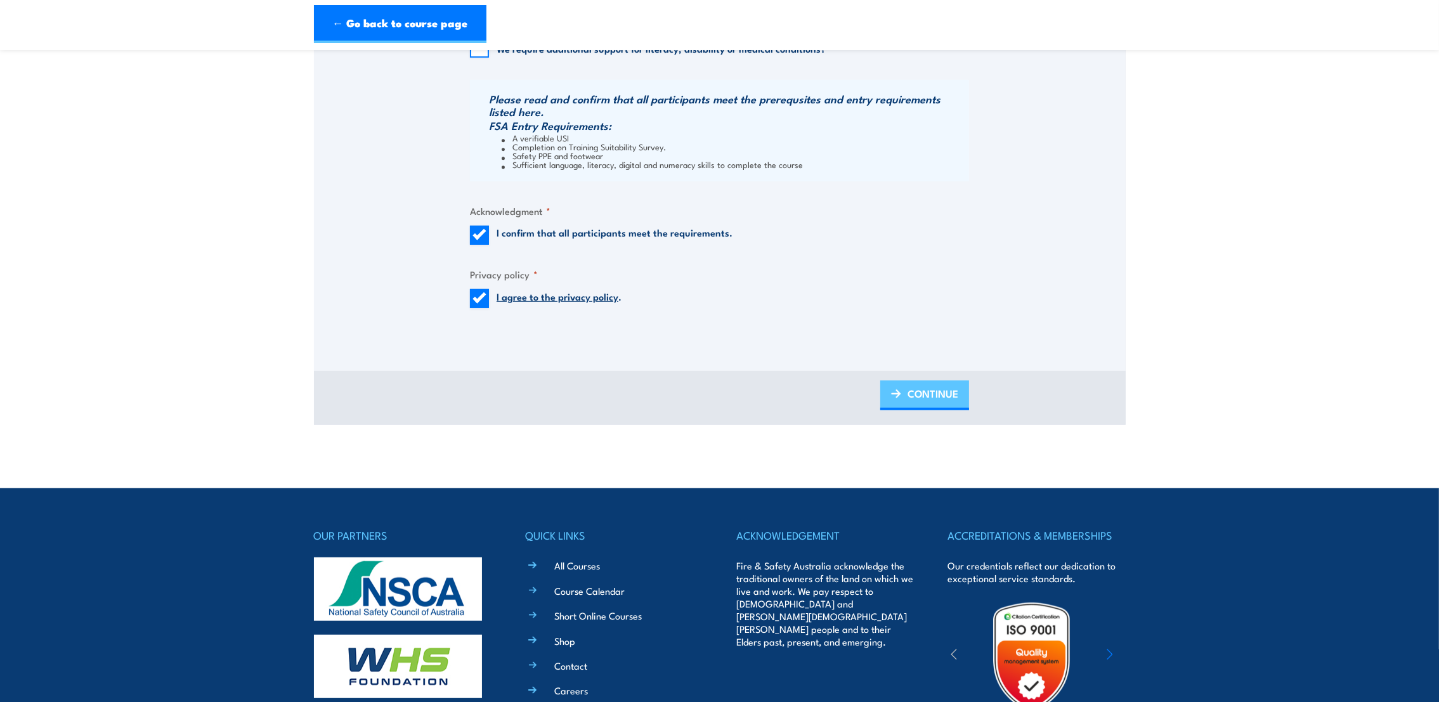
click at [930, 393] on span "CONTINUE" at bounding box center [933, 394] width 51 height 34
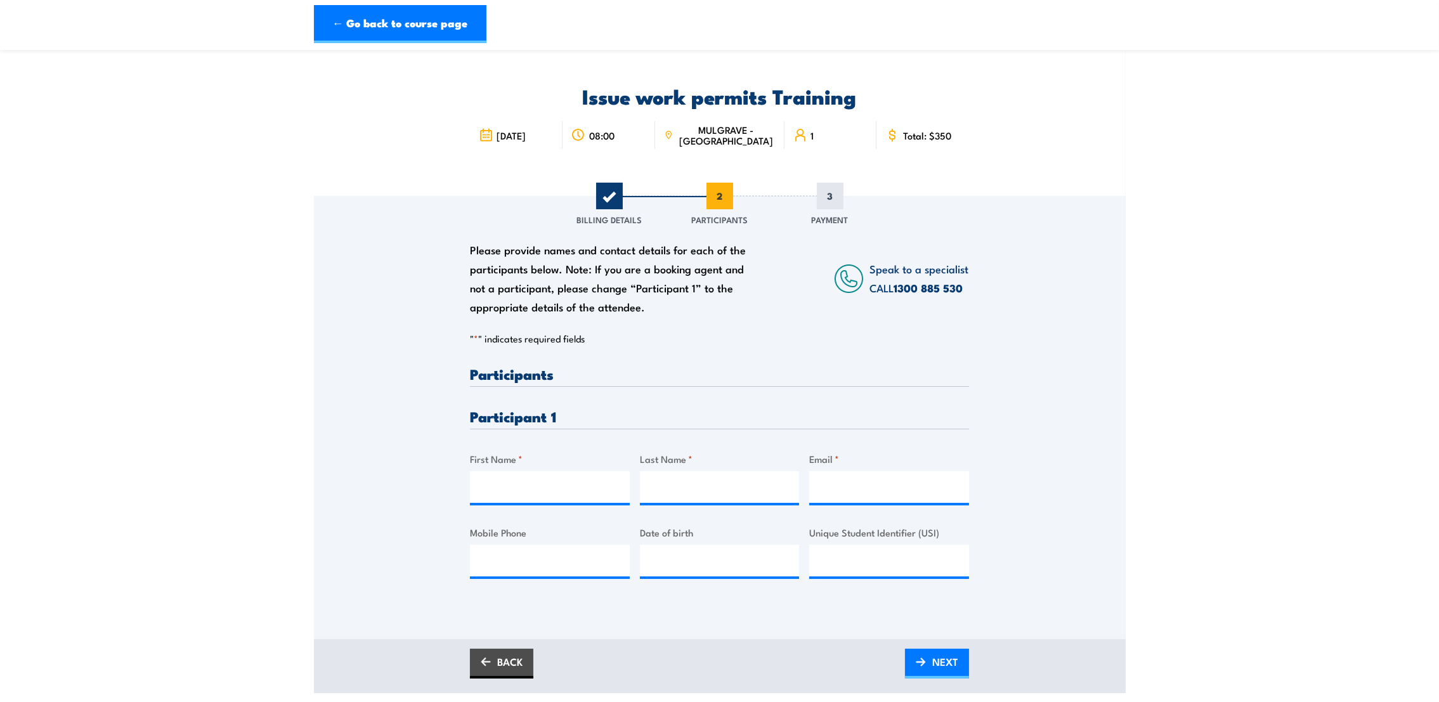
scroll to position [0, 0]
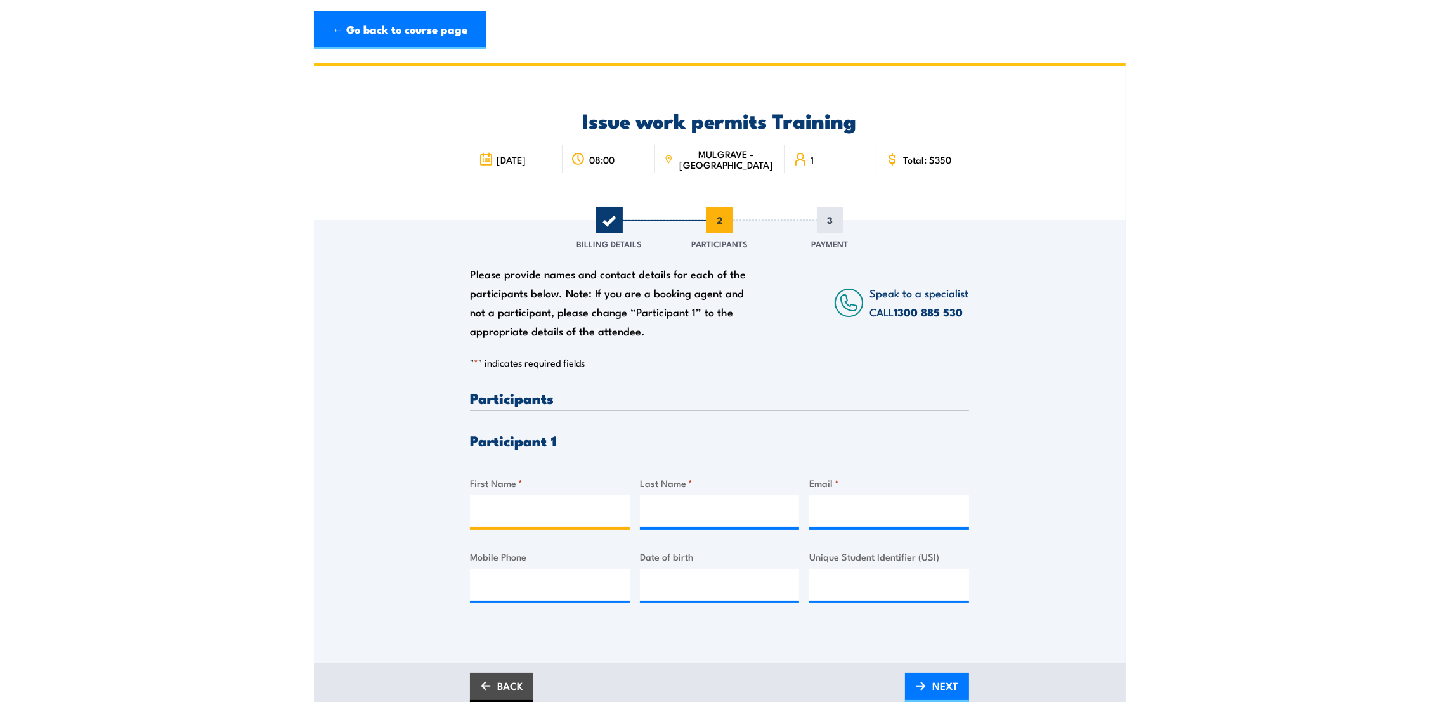
click at [562, 499] on input "First Name *" at bounding box center [550, 511] width 160 height 32
type input "Jerome"
type input "Bateup"
type input "jbateup@trical.com.au"
type input "0400725929"
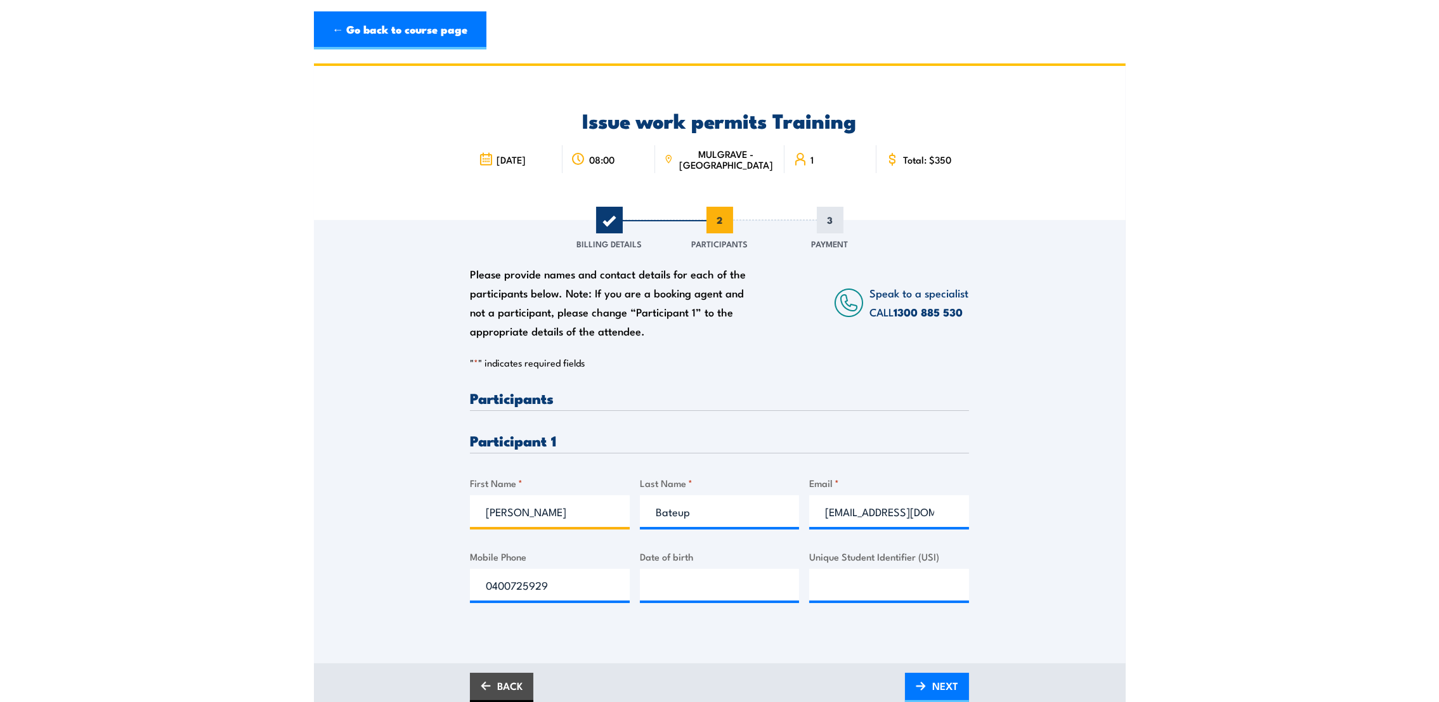
type input "Jerome"
click at [1056, 461] on div "Please provide names and contact details for each of the participants below. No…" at bounding box center [720, 424] width 812 height 408
drag, startPoint x: 561, startPoint y: 587, endPoint x: 377, endPoint y: 587, distance: 183.9
click at [377, 587] on div "Please provide names and contact details for each of the participants below. No…" at bounding box center [720, 424] width 812 height 408
click at [1151, 530] on section "Issue work permits Training 15 September 2025 08:00" at bounding box center [719, 390] width 1439 height 654
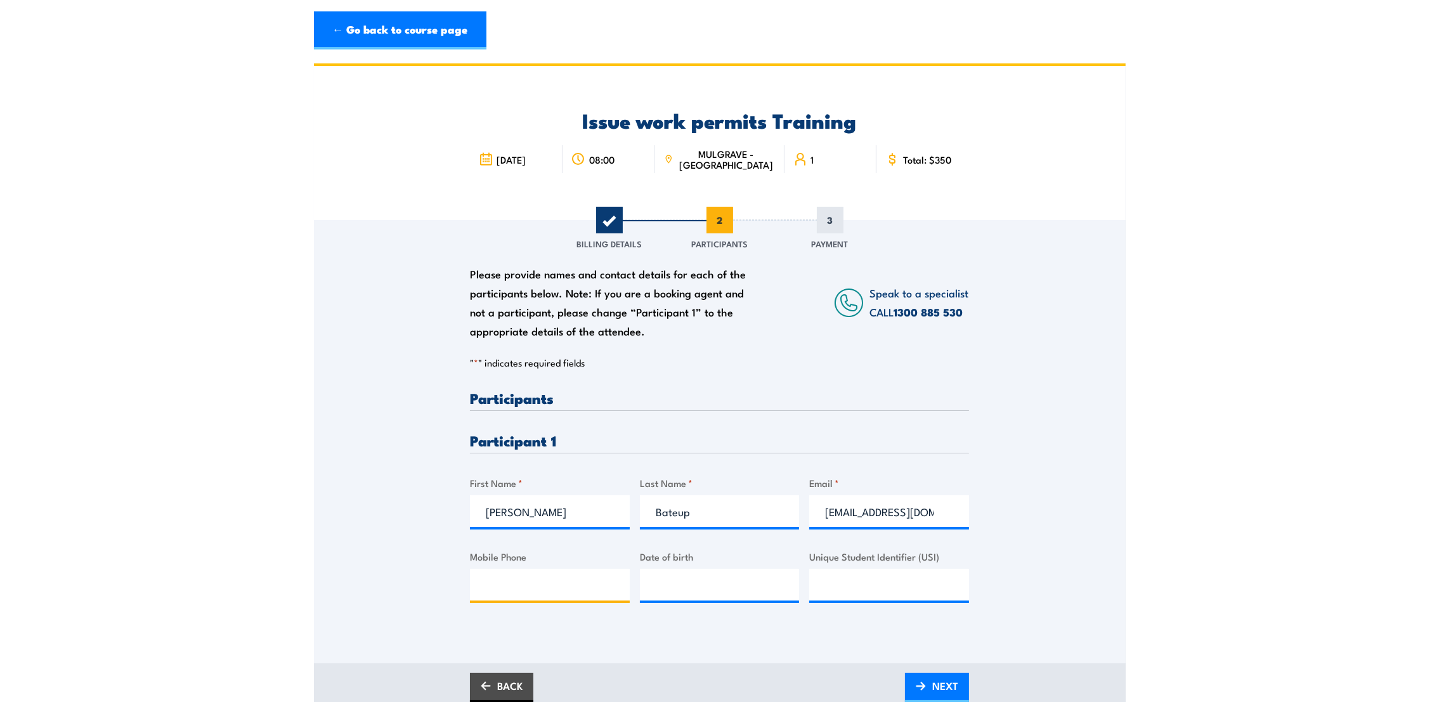
click at [542, 589] on input "Mobile Phone" at bounding box center [550, 585] width 160 height 32
click at [644, 627] on div "Please provide names and contact details for each of the participants below. No…" at bounding box center [719, 509] width 499 height 237
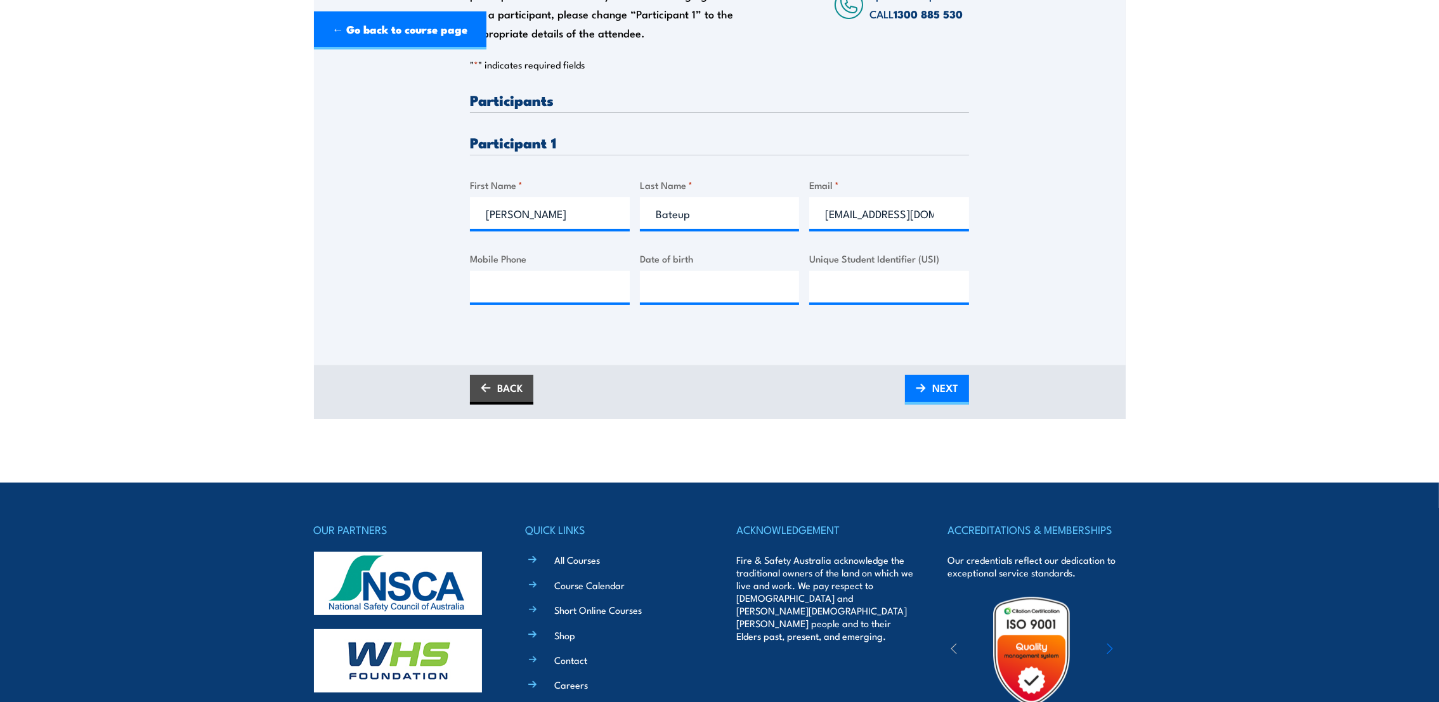
scroll to position [381, 0]
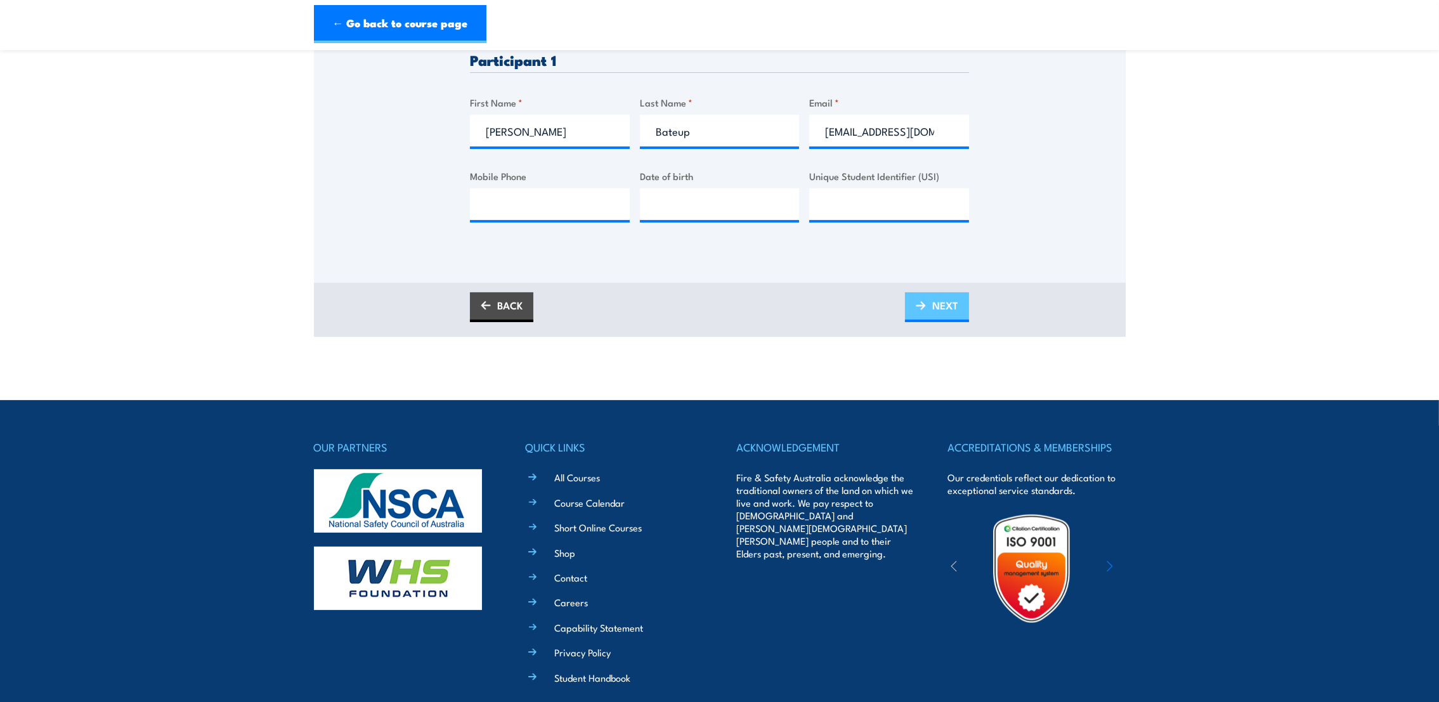
click at [950, 294] on span "NEXT" at bounding box center [945, 306] width 26 height 34
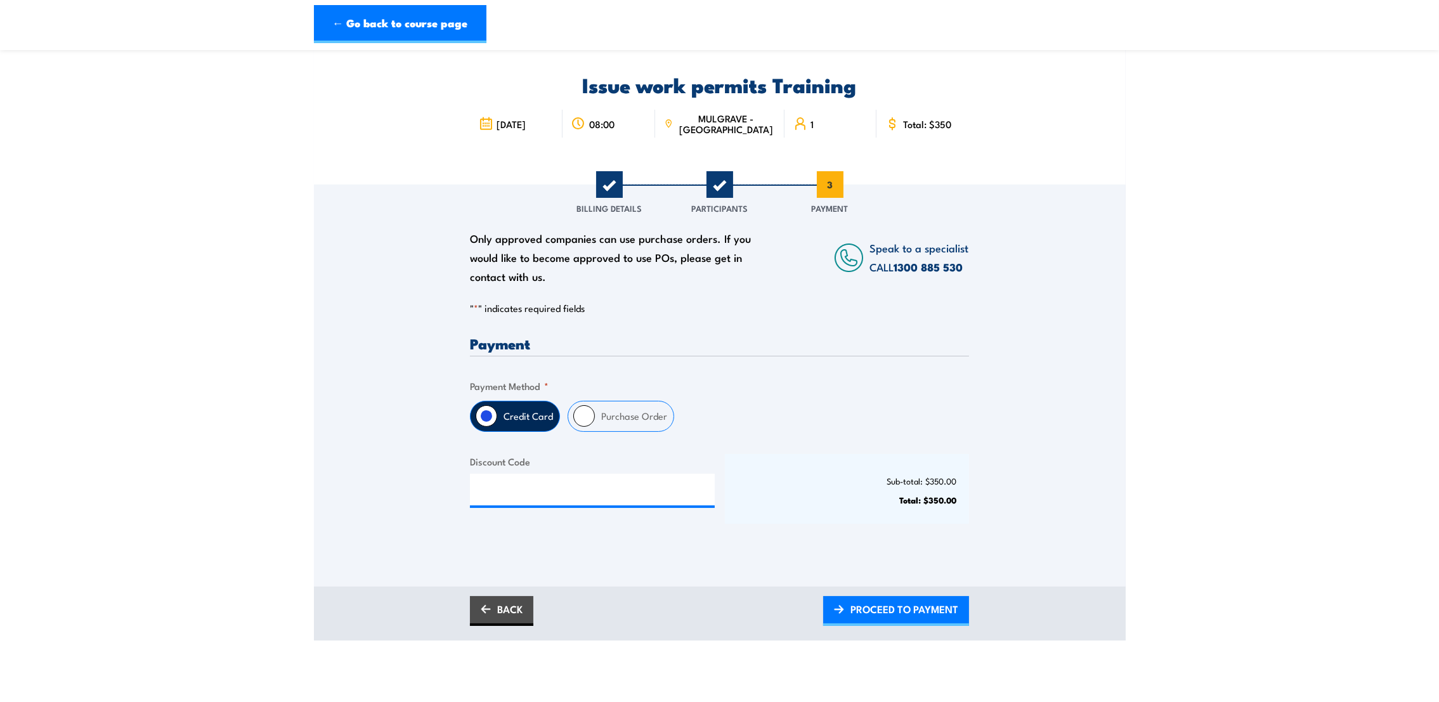
scroll to position [0, 0]
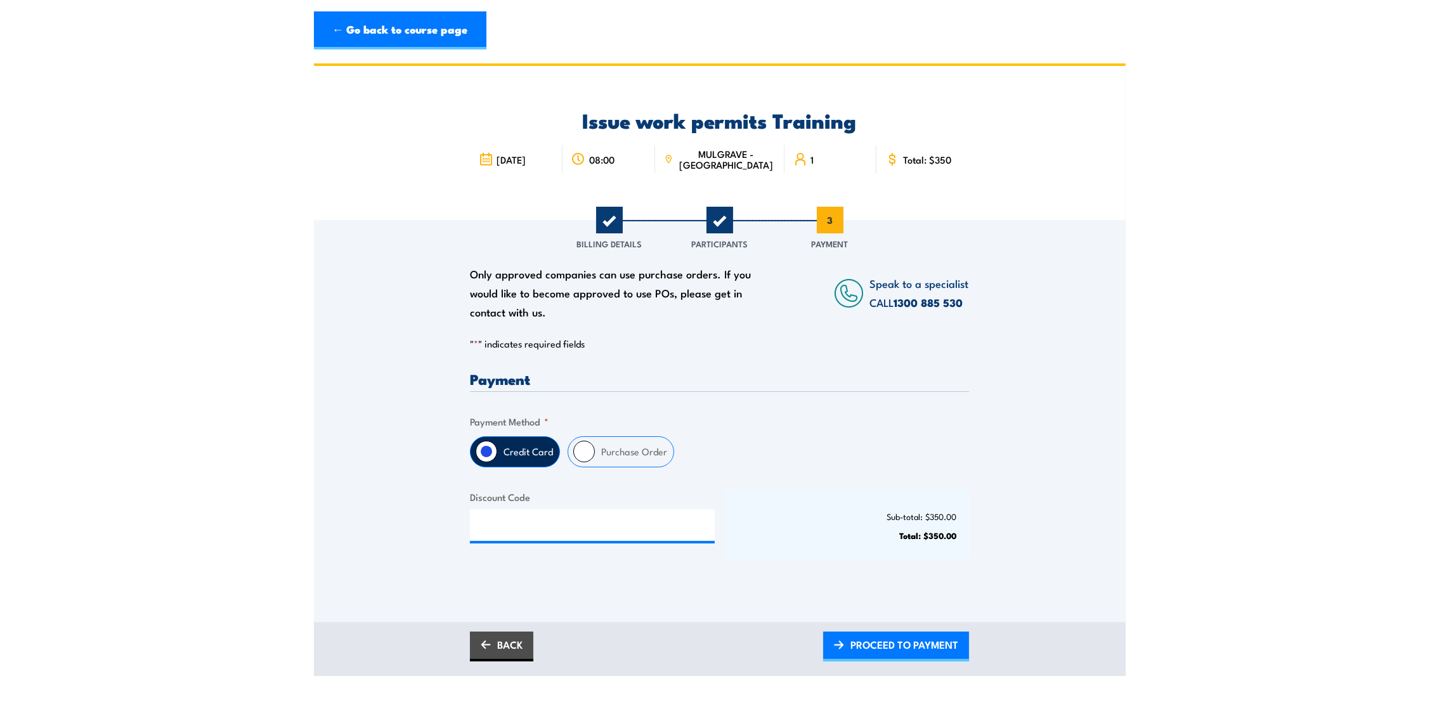
click at [606, 457] on label "Purchase Order" at bounding box center [634, 452] width 79 height 30
click at [595, 457] on input "Purchase Order" at bounding box center [584, 452] width 22 height 22
radio input "true"
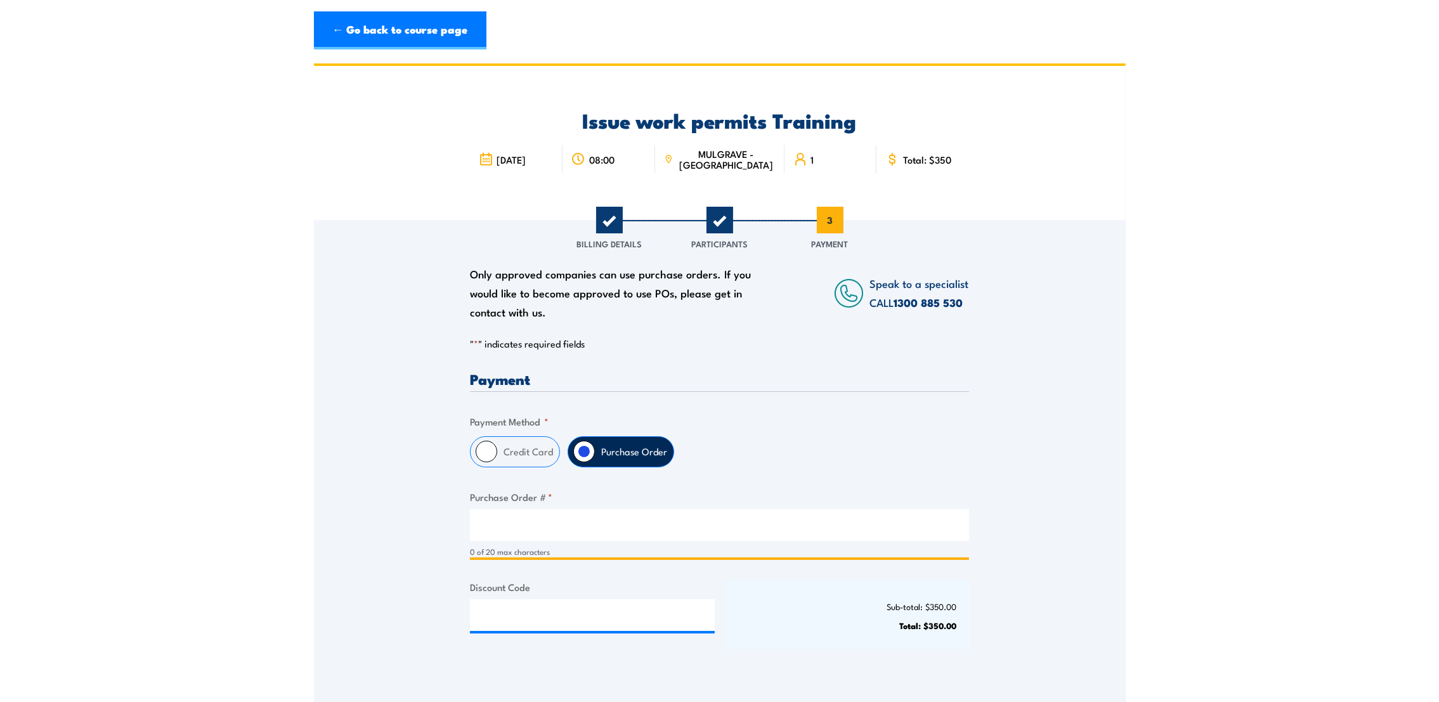
click at [553, 534] on input "Purchase Order # *" at bounding box center [719, 525] width 499 height 32
type input "C/o Trical Australia"
click at [1059, 416] on div "Only approved companies can use purchase orders. If you would like to become ap…" at bounding box center [720, 448] width 812 height 457
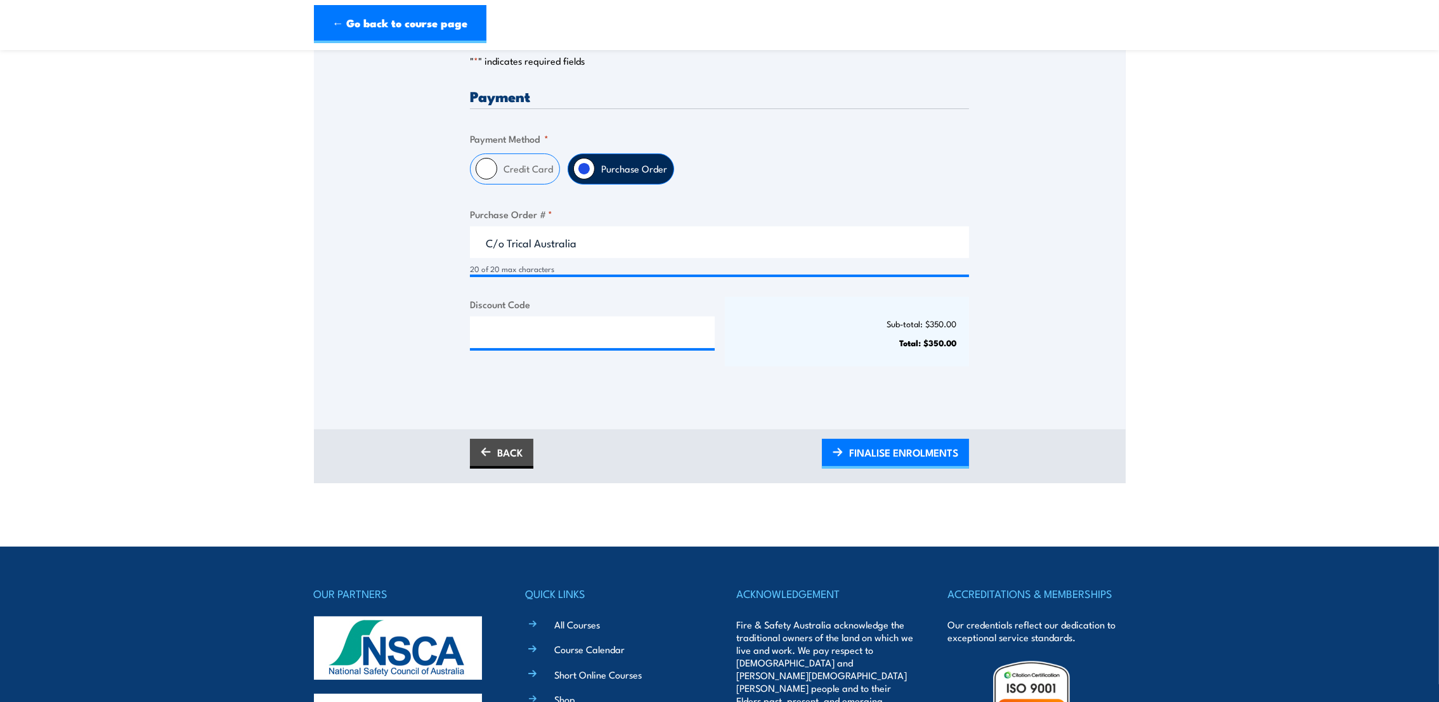
scroll to position [532, 0]
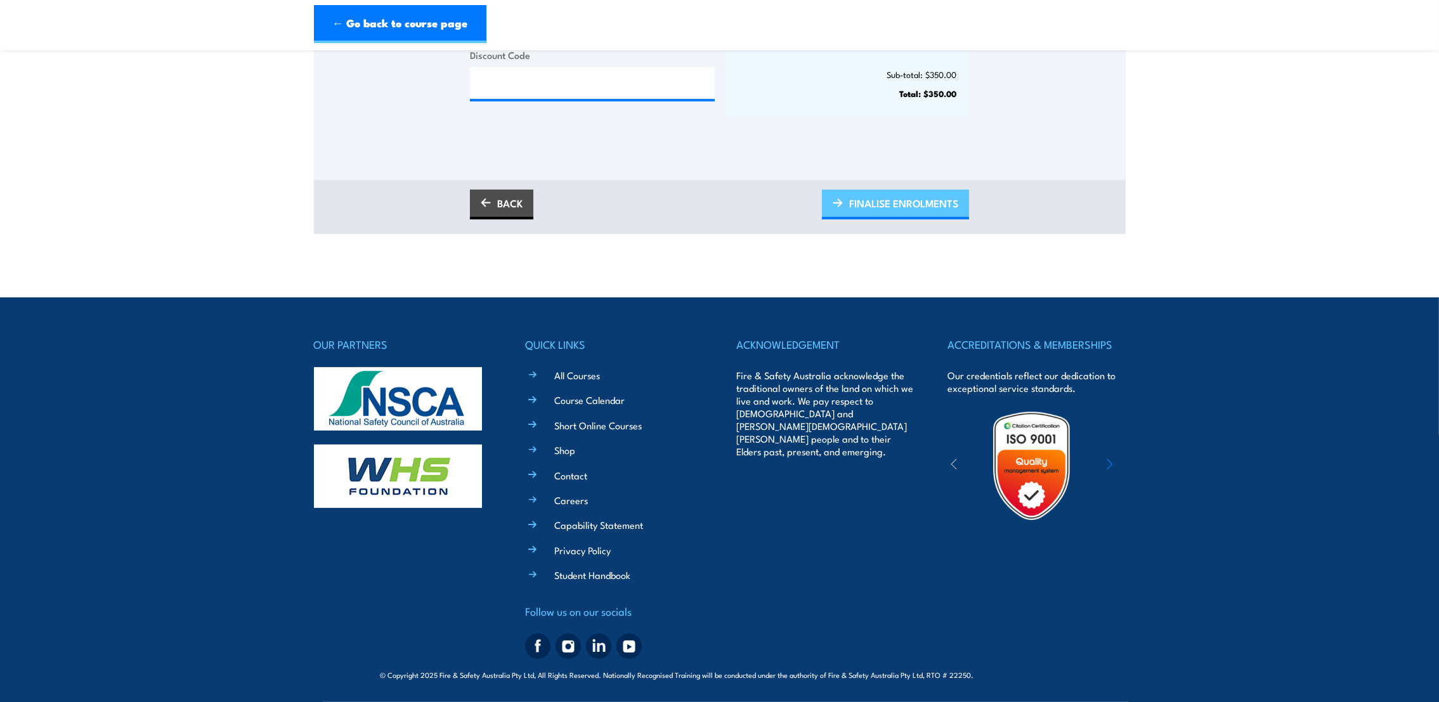
click at [903, 209] on span "FINALISE ENROLMENTS" at bounding box center [903, 203] width 109 height 34
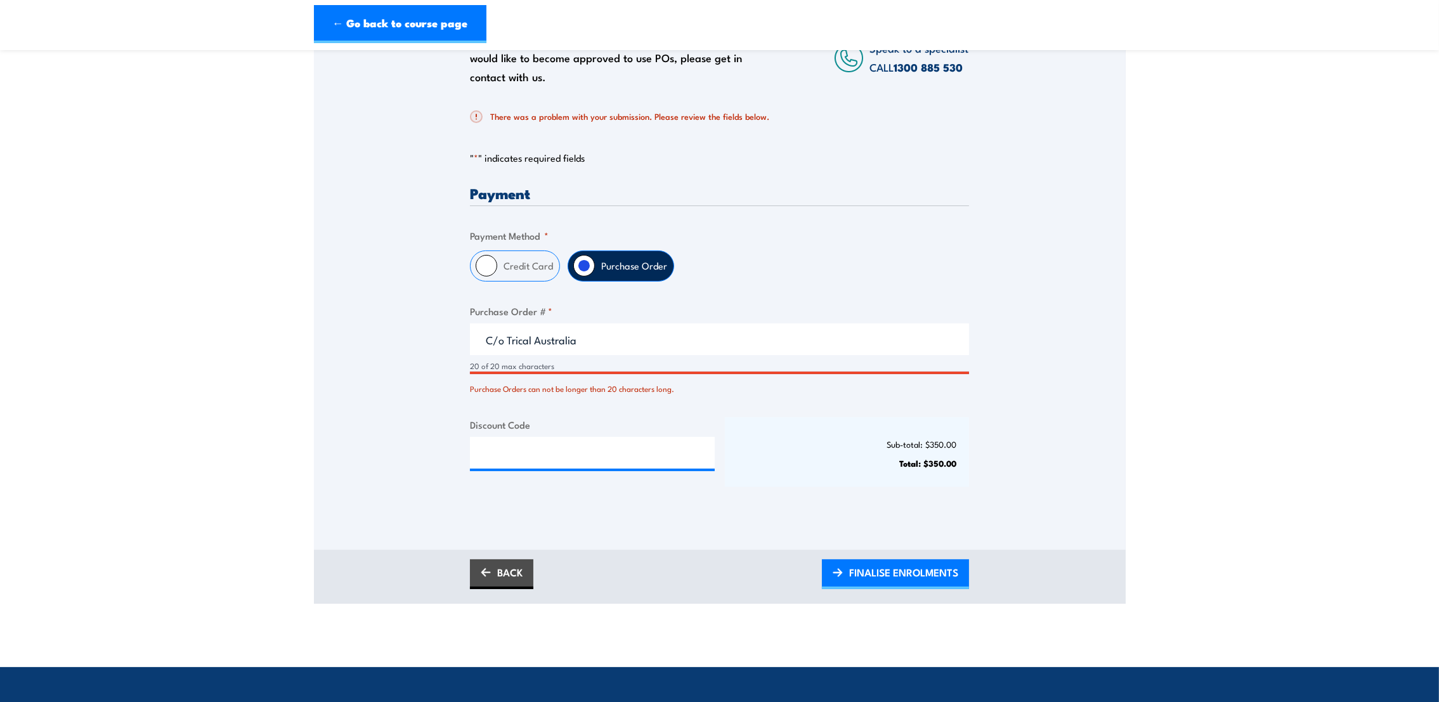
scroll to position [1, 0]
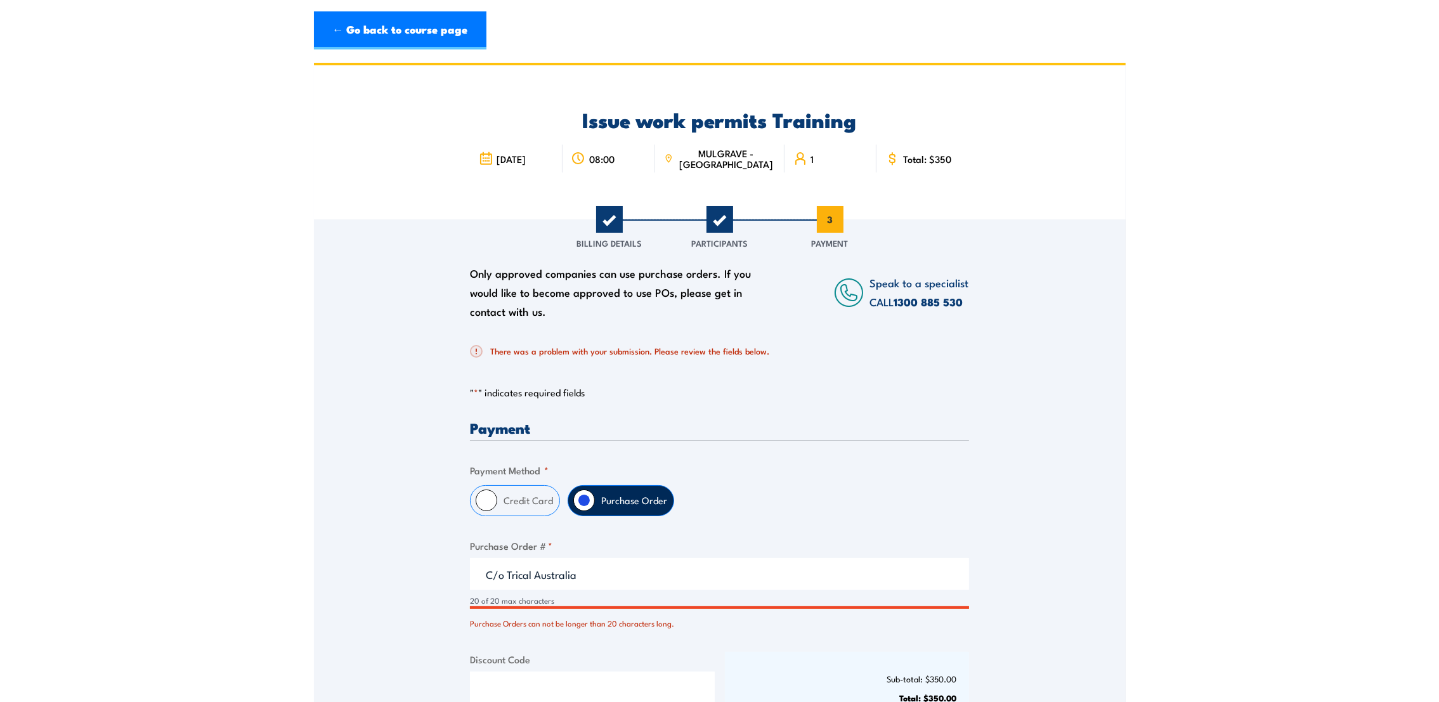
click at [503, 578] on input "C/o Trical Australia" at bounding box center [719, 574] width 499 height 32
click at [796, 525] on div "Payment Only approved companies can use purchase orders. If you would like to b…" at bounding box center [719, 582] width 499 height 323
click at [581, 575] on input "CO Trical Australia" at bounding box center [719, 574] width 499 height 32
type input "CO Trical AU"
click at [777, 509] on div "Credit Card Purchase Order" at bounding box center [719, 500] width 499 height 31
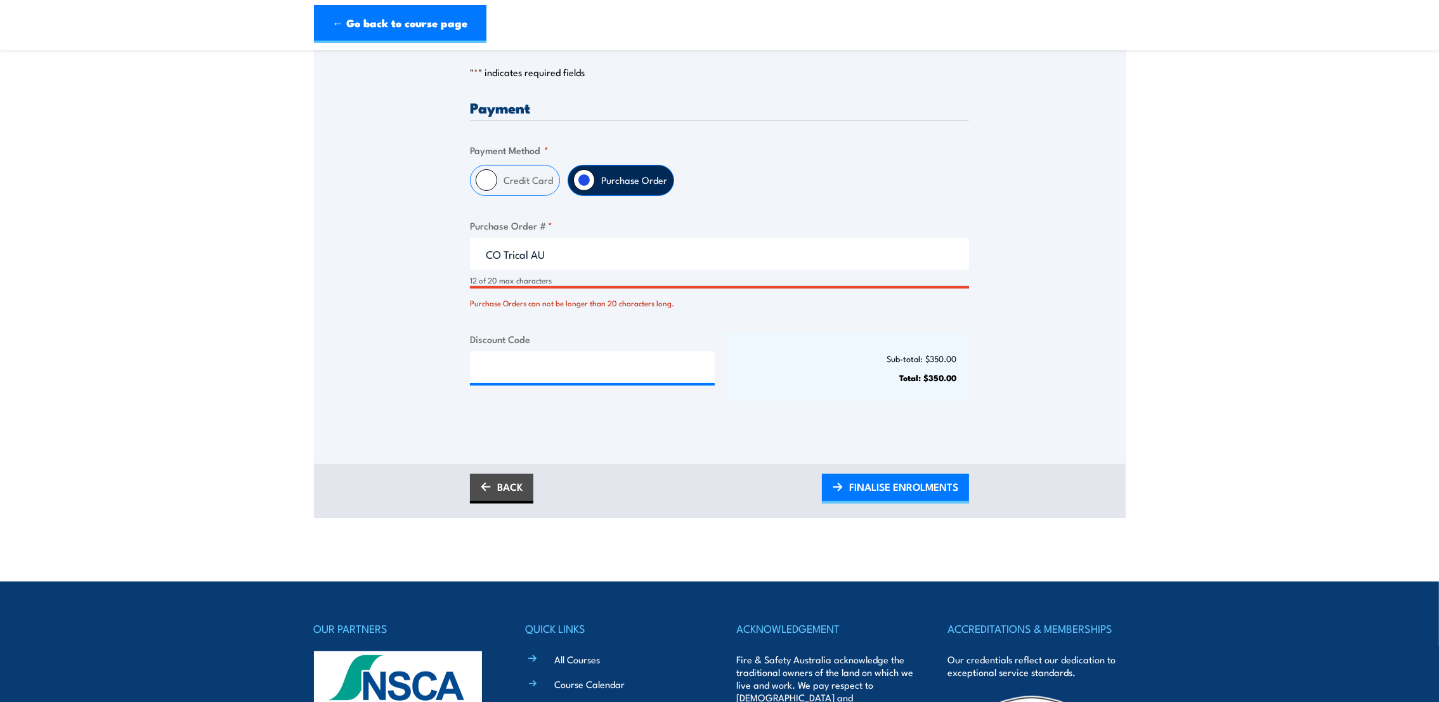
scroll to position [476, 0]
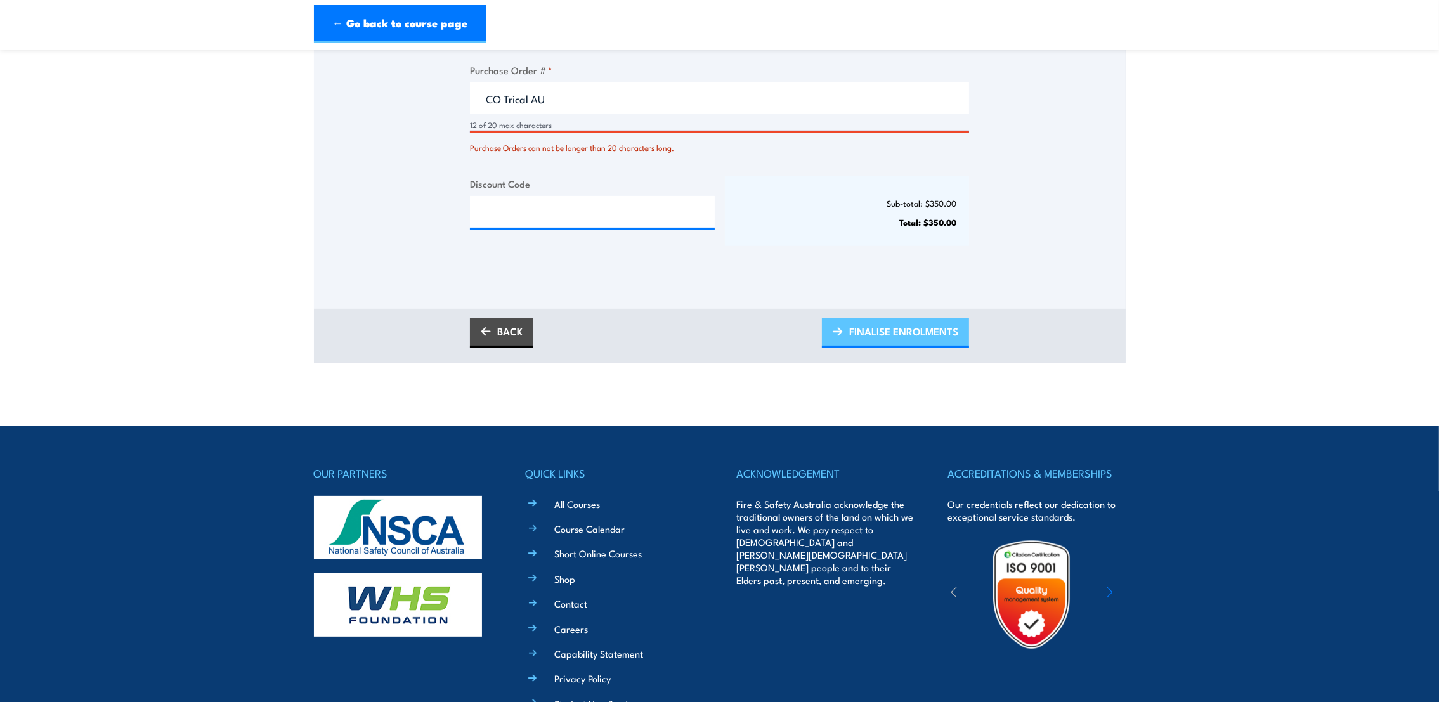
click at [939, 347] on link "FINALISE ENROLMENTS" at bounding box center [895, 333] width 147 height 30
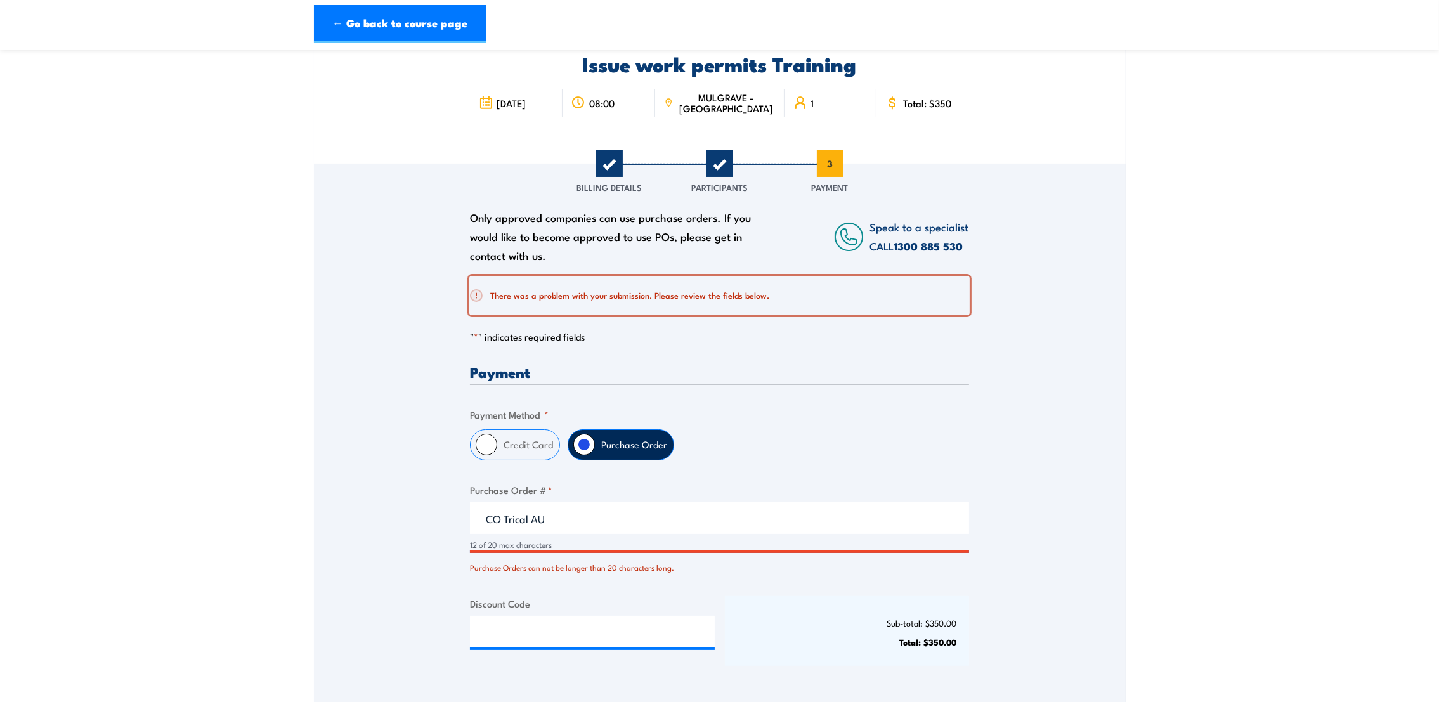
scroll to position [1, 0]
